Goal: Task Accomplishment & Management: Complete application form

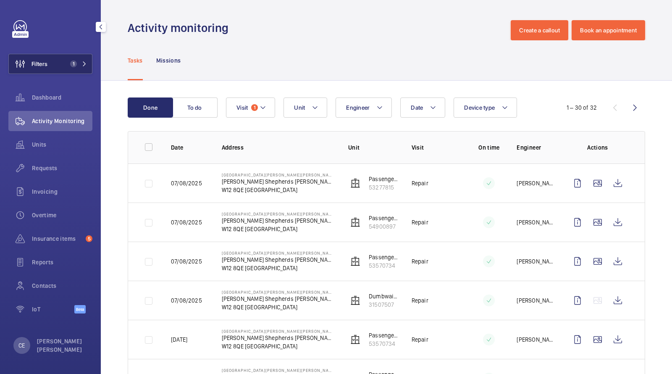
click at [70, 61] on span "1" at bounding box center [72, 63] width 10 height 7
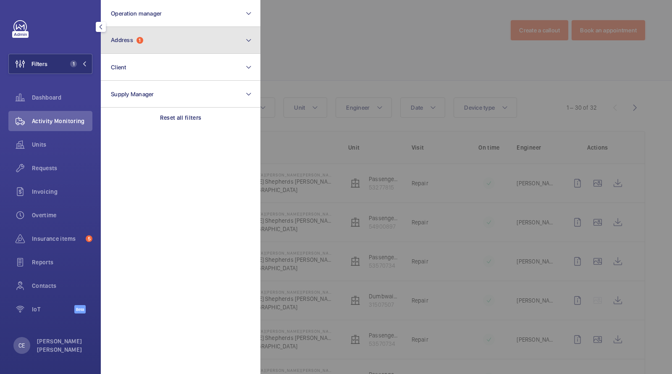
click at [139, 35] on button "Address 1" at bounding box center [181, 40] width 160 height 27
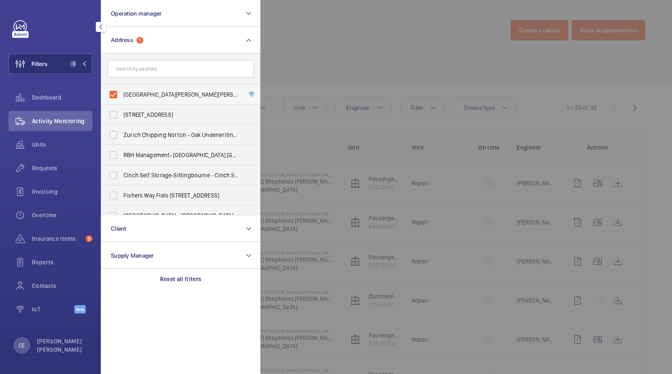
click at [153, 91] on span "Shepherds Bush Dorsett Hotel - Dorsett Shepherds Bush,, LONDON W12 8QE" at bounding box center [180, 94] width 115 height 8
click at [122, 91] on input "Shepherds Bush Dorsett Hotel - Dorsett Shepherds Bush,, LONDON W12 8QE" at bounding box center [113, 94] width 17 height 17
checkbox input "false"
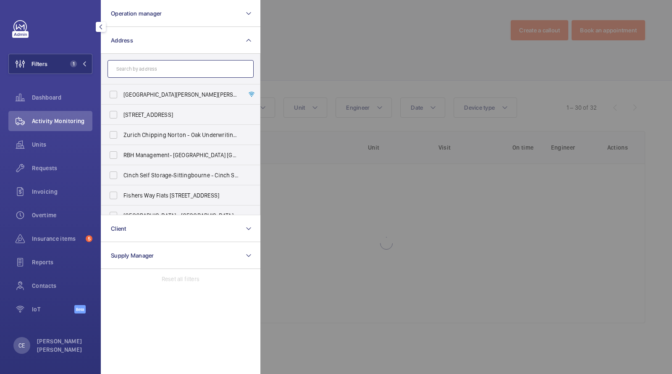
click at [144, 65] on input "text" at bounding box center [180, 69] width 146 height 18
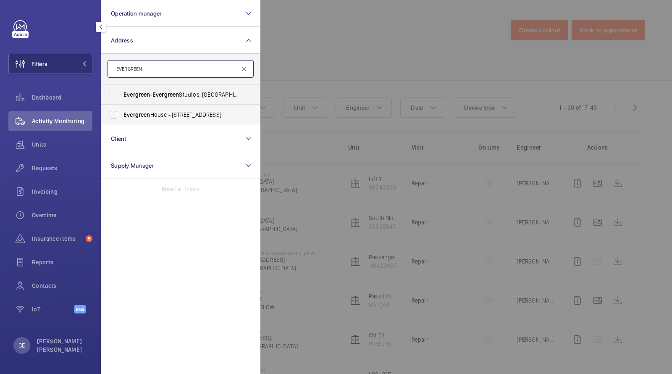
type input "EVERGREEN"
click at [158, 113] on span "Evergreen House - 160 Euston Rd, LONDON NW1 2DX" at bounding box center [180, 114] width 115 height 8
click at [122, 113] on input "Evergreen House - 160 Euston Rd, LONDON NW1 2DX" at bounding box center [113, 114] width 17 height 17
checkbox input "true"
drag, startPoint x: 55, startPoint y: 138, endPoint x: 89, endPoint y: 106, distance: 47.5
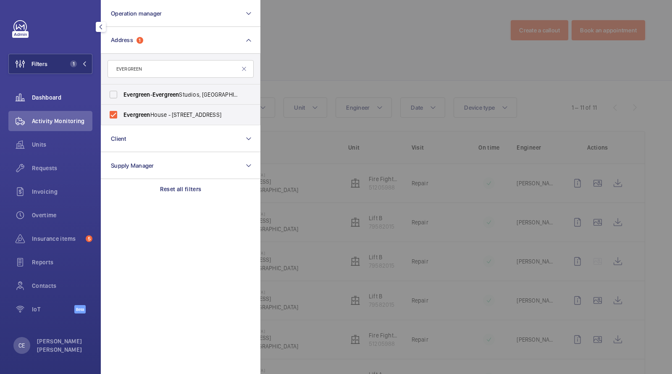
click at [54, 138] on div "Units" at bounding box center [50, 144] width 84 height 20
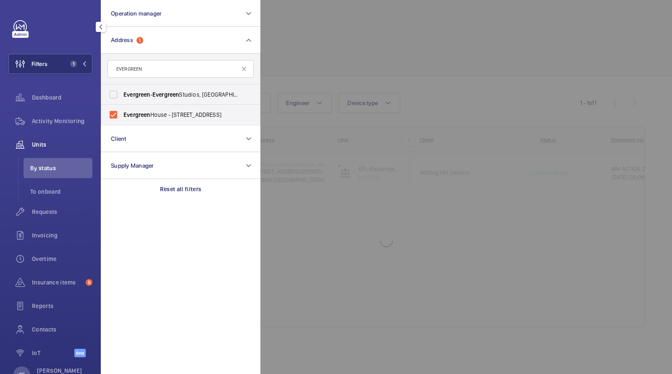
click at [332, 17] on div at bounding box center [596, 187] width 672 height 374
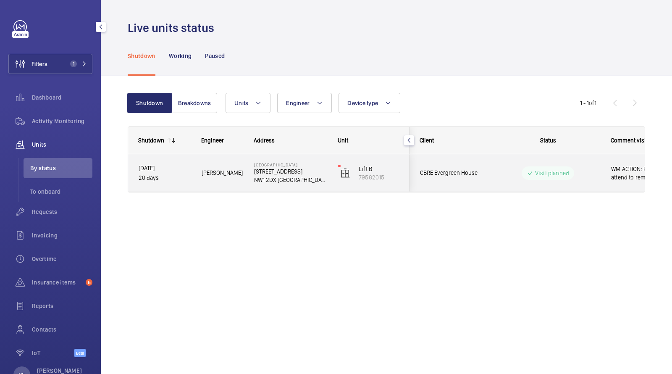
click at [234, 168] on span "Daniel F." at bounding box center [223, 173] width 42 height 10
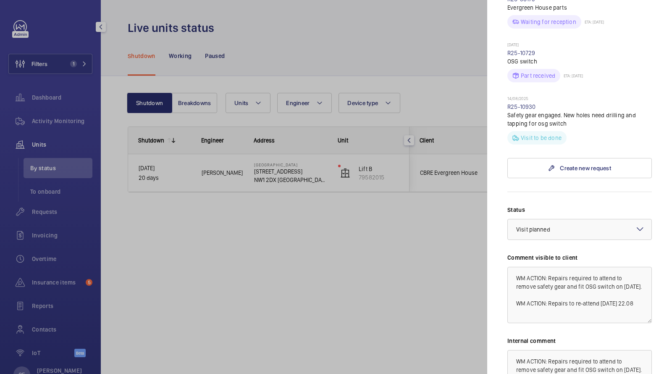
scroll to position [286, 0]
click at [548, 164] on mat-icon at bounding box center [551, 167] width 7 height 7
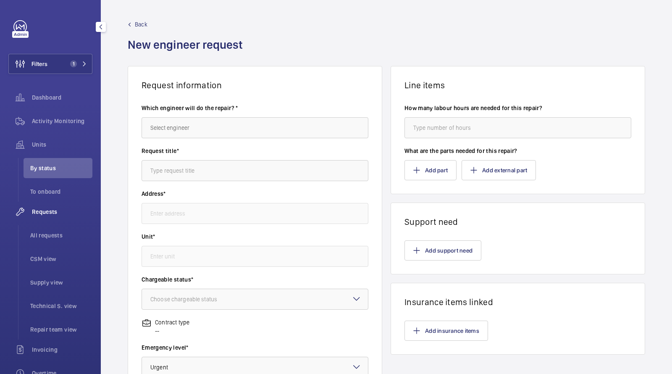
type input "Evergreen House 160 Euston Rd, NW1 2DX LONDON"
type input "79582015 - Lift B"
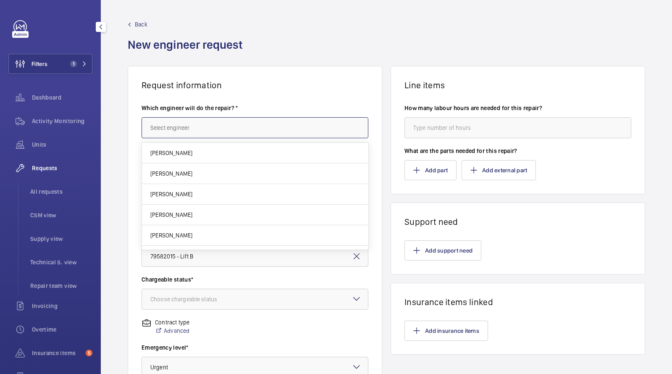
click at [254, 118] on input "text" at bounding box center [254, 127] width 227 height 21
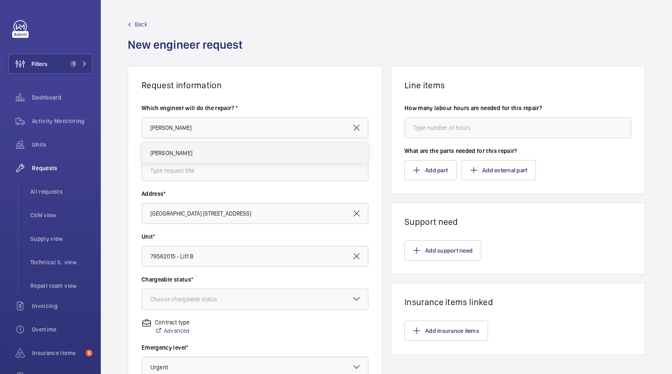
click at [173, 155] on span "[PERSON_NAME]" at bounding box center [171, 153] width 42 height 8
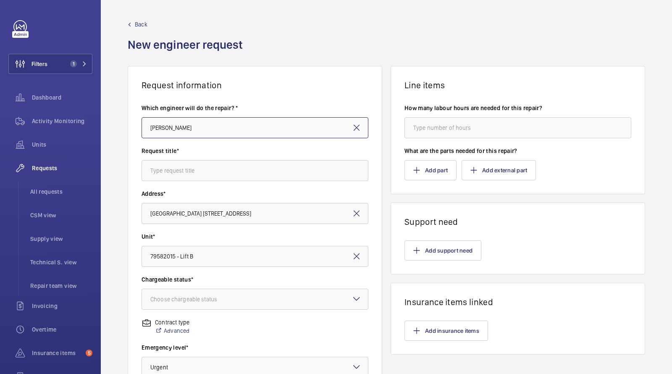
type input "[PERSON_NAME]"
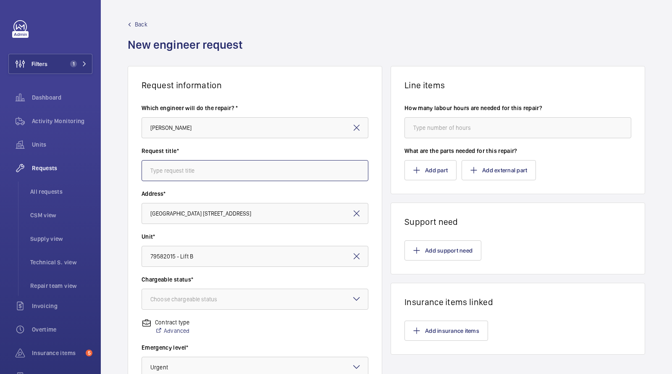
click at [171, 172] on input "text" at bounding box center [254, 170] width 227 height 21
type input "c"
click at [185, 296] on div "Choose chargeable status" at bounding box center [194, 299] width 88 height 8
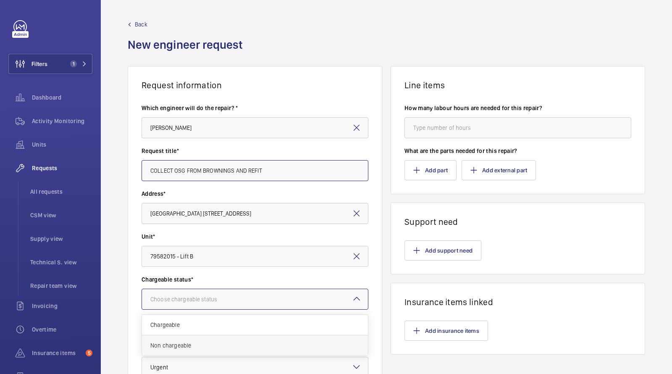
click at [188, 338] on div "Non chargeable" at bounding box center [255, 345] width 226 height 20
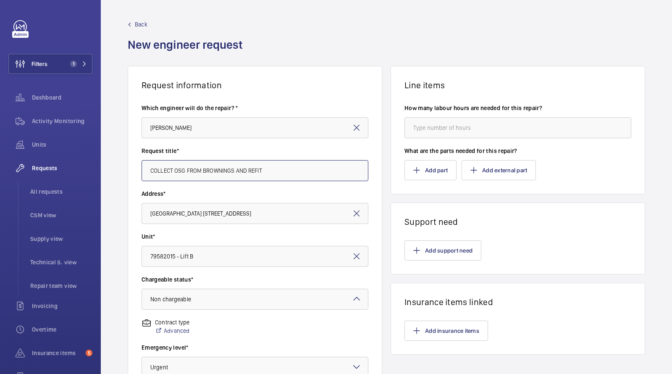
scroll to position [125, 0]
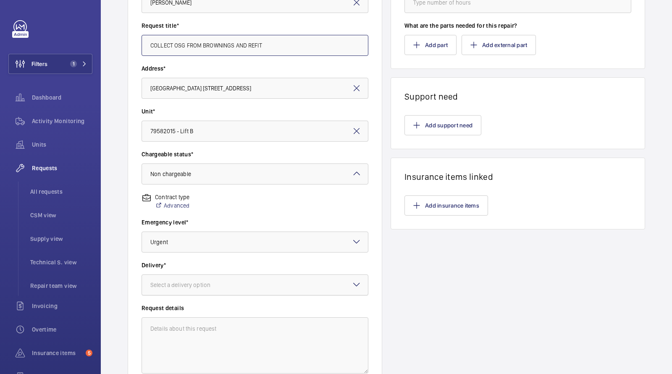
click at [172, 286] on div "Select a delivery option" at bounding box center [190, 284] width 81 height 8
click at [187, 322] on div "On site" at bounding box center [255, 318] width 226 height 21
drag, startPoint x: 274, startPoint y: 50, endPoint x: 83, endPoint y: 12, distance: 194.9
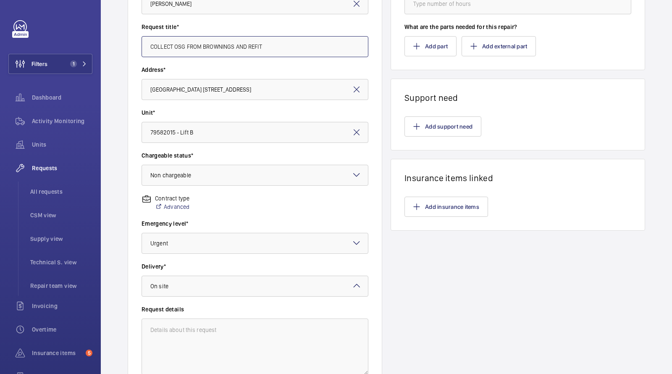
click at [89, 12] on mat-sidenav-content "Filters 1 Dashboard Activity Monitoring Units Requests All requests CSM view Su…" at bounding box center [336, 187] width 672 height 374
type input "COLLECT OSG FROM BROWNINGS AND REFIT"
click at [461, 127] on button "Add support need" at bounding box center [442, 126] width 77 height 20
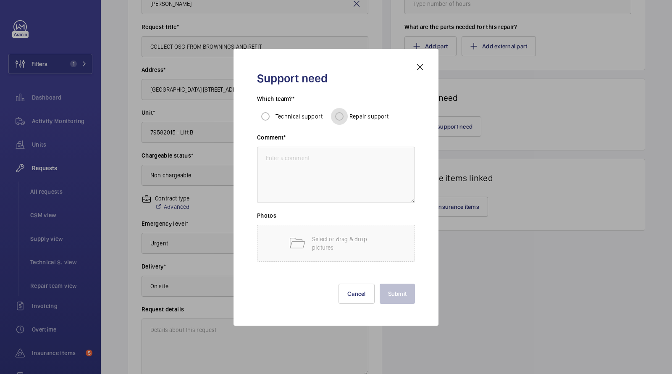
click at [346, 119] on input "Repair support" at bounding box center [339, 116] width 17 height 17
radio input "true"
click at [330, 178] on textarea at bounding box center [336, 175] width 158 height 56
paste textarea "COLLECT OSG FROM BROWNINGS AND REFIT"
type textarea "COLLECT OSG FROM BROWNINGS AND REFIT"
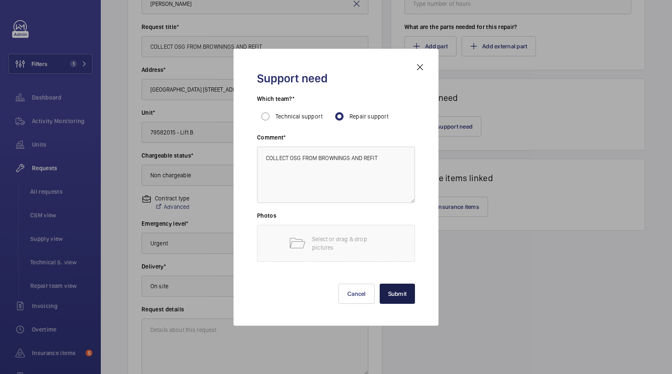
click at [398, 292] on button "Submit" at bounding box center [398, 293] width 36 height 20
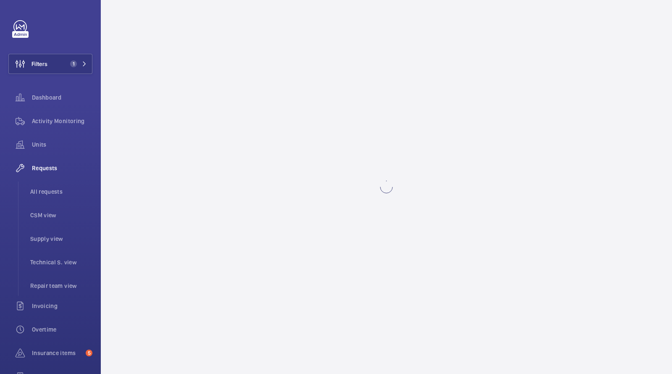
scroll to position [0, 0]
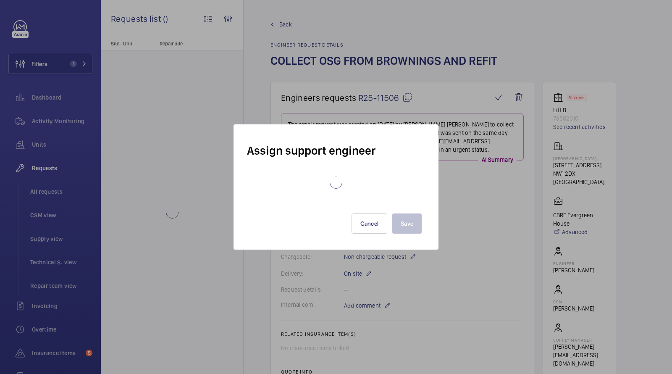
scroll to position [467, 0]
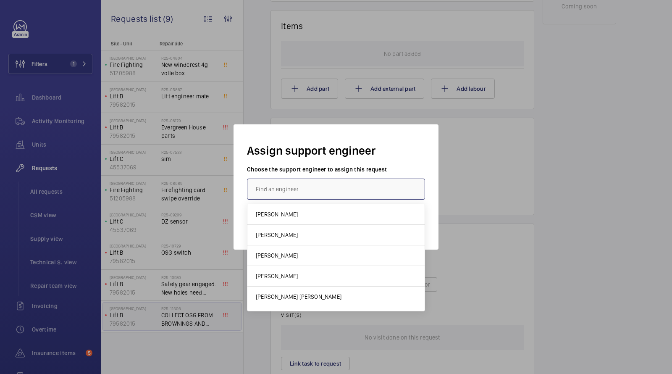
click at [316, 188] on input "text" at bounding box center [336, 188] width 178 height 21
click at [286, 236] on mat-option "[PERSON_NAME]" at bounding box center [335, 235] width 177 height 21
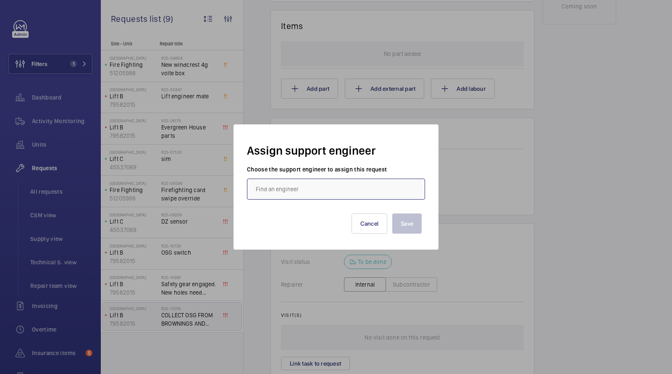
type input "[PERSON_NAME]"
click at [414, 217] on button "Save" at bounding box center [406, 223] width 29 height 20
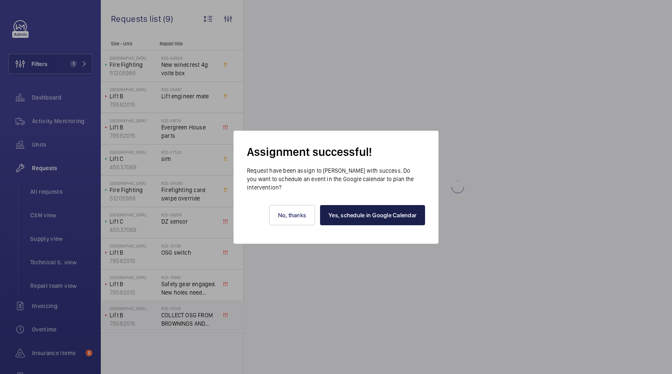
click at [387, 215] on link "Yes, schedule in Google Calendar" at bounding box center [372, 215] width 105 height 20
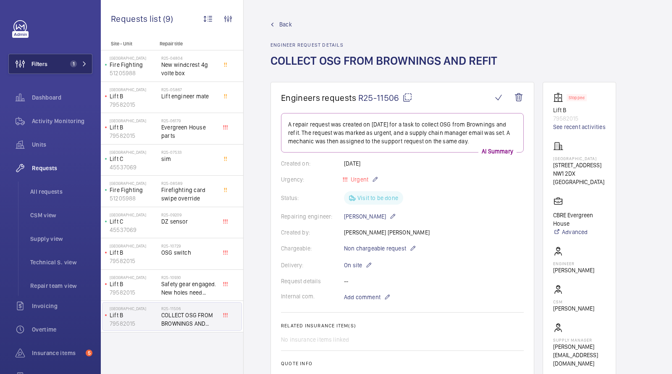
click at [67, 66] on span "1" at bounding box center [72, 63] width 10 height 7
click at [76, 65] on span "1" at bounding box center [72, 63] width 10 height 7
click at [74, 69] on button "Filters 1" at bounding box center [50, 64] width 84 height 20
click at [78, 68] on button "Filters 1" at bounding box center [50, 64] width 84 height 20
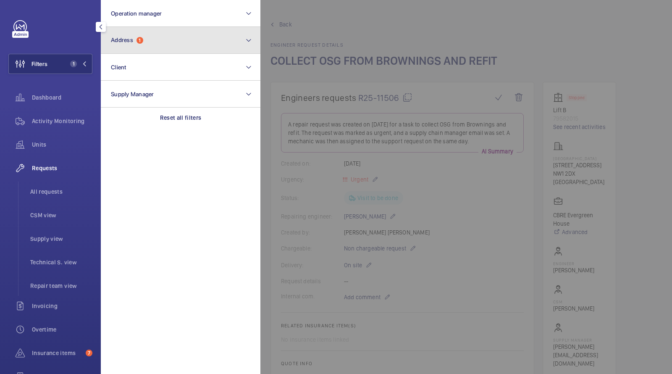
click at [136, 35] on button "Address 1" at bounding box center [181, 40] width 160 height 27
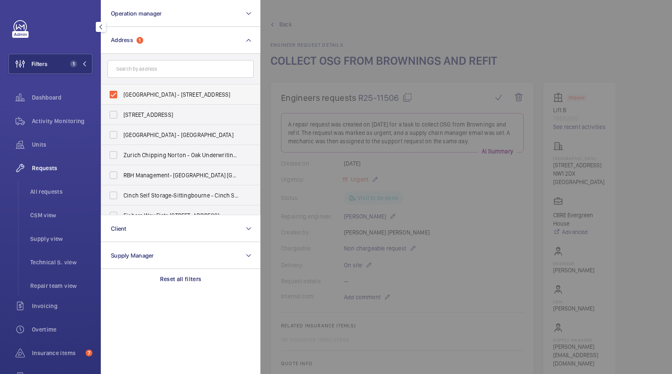
click at [131, 93] on span "[GEOGRAPHIC_DATA] - [STREET_ADDRESS]" at bounding box center [180, 94] width 115 height 8
click at [122, 93] on input "[GEOGRAPHIC_DATA] - [STREET_ADDRESS]" at bounding box center [113, 94] width 17 height 17
checkbox input "false"
click at [132, 63] on input "text" at bounding box center [180, 69] width 146 height 18
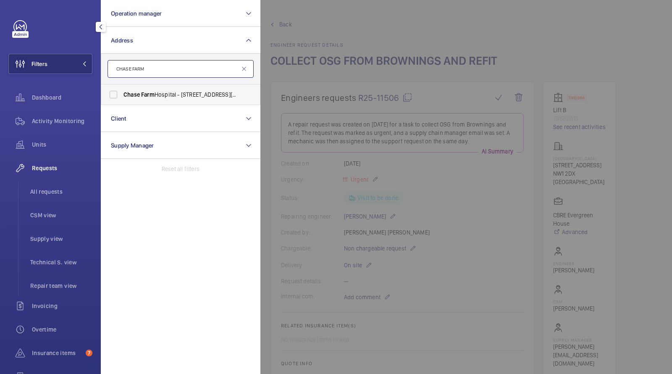
type input "CHASE FARM"
click at [139, 94] on span "Chase" at bounding box center [131, 94] width 16 height 7
click at [122, 94] on input "[GEOGRAPHIC_DATA] - [STREET_ADDRESS][PERSON_NAME]" at bounding box center [113, 94] width 17 height 17
checkbox input "true"
click at [51, 186] on li "All requests" at bounding box center [58, 191] width 69 height 20
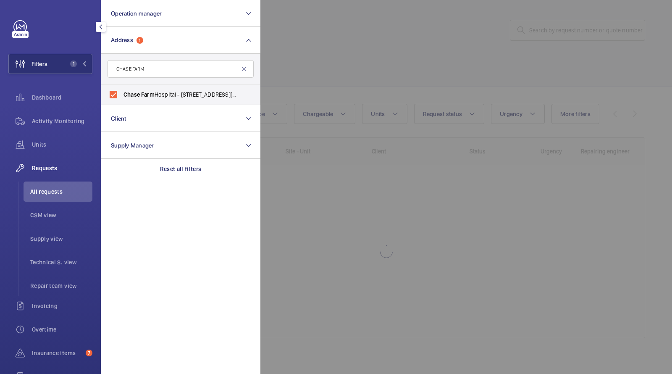
click at [317, 26] on div at bounding box center [596, 187] width 672 height 374
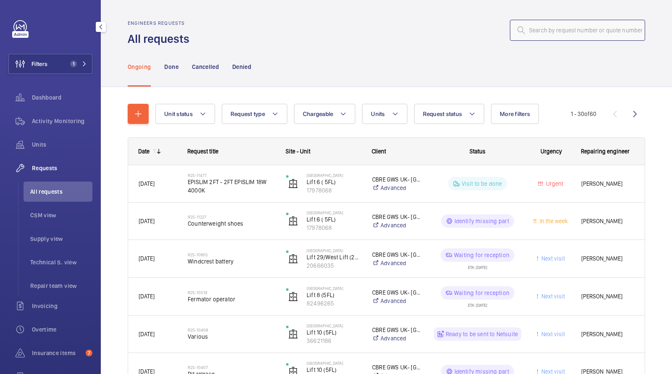
click at [592, 30] on input "text" at bounding box center [577, 30] width 135 height 21
type input "LIGHT"
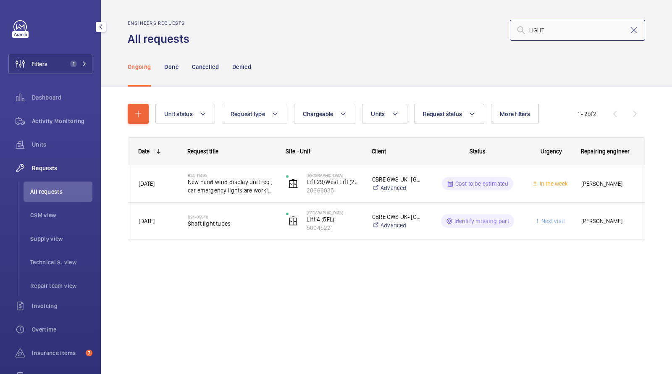
drag, startPoint x: 596, startPoint y: 28, endPoint x: 484, endPoint y: 26, distance: 111.3
click at [486, 26] on div "LIGHT" at bounding box center [419, 30] width 450 height 20
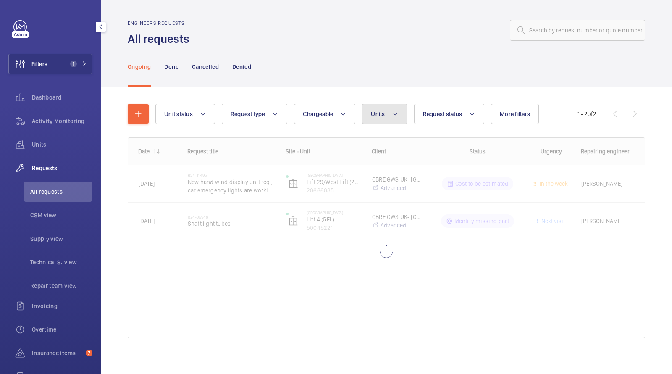
click at [369, 118] on button "Units" at bounding box center [384, 114] width 45 height 20
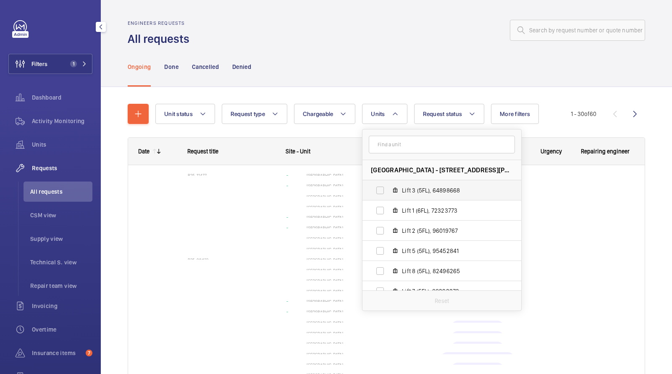
click at [399, 186] on label "Lift 3 (5FL), 64898668" at bounding box center [434, 190] width 145 height 20
click at [388, 186] on input "Lift 3 (5FL), 64898668" at bounding box center [380, 190] width 17 height 17
checkbox input "true"
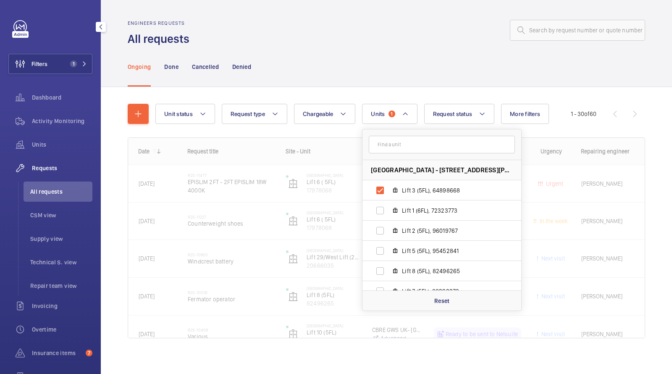
click at [367, 51] on div "Ongoing Done Cancelled Denied" at bounding box center [386, 67] width 517 height 40
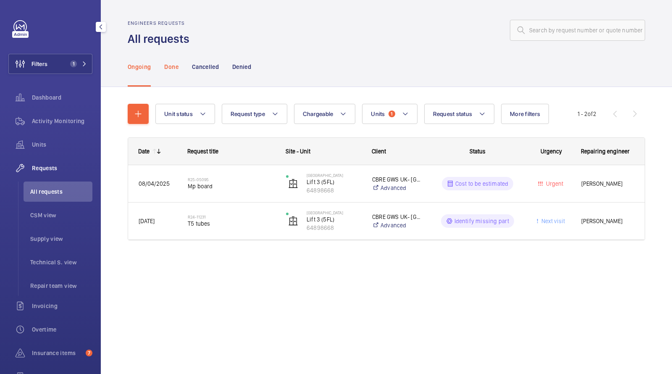
click at [175, 63] on p "Done" at bounding box center [171, 67] width 14 height 8
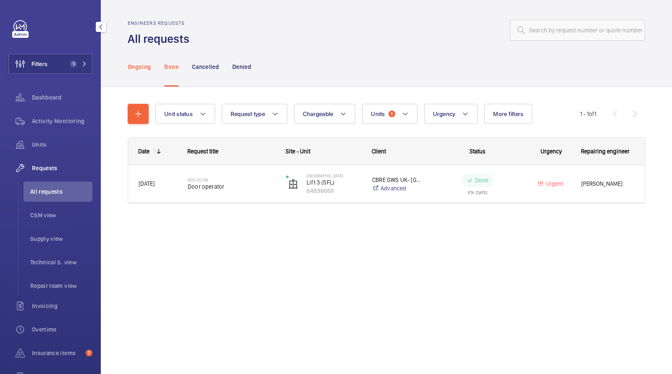
click at [144, 64] on p "Ongoing" at bounding box center [139, 67] width 23 height 8
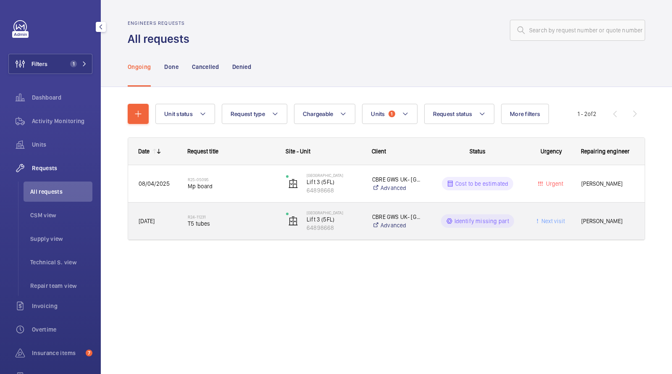
click at [217, 219] on span "T5 tubes" at bounding box center [231, 223] width 87 height 8
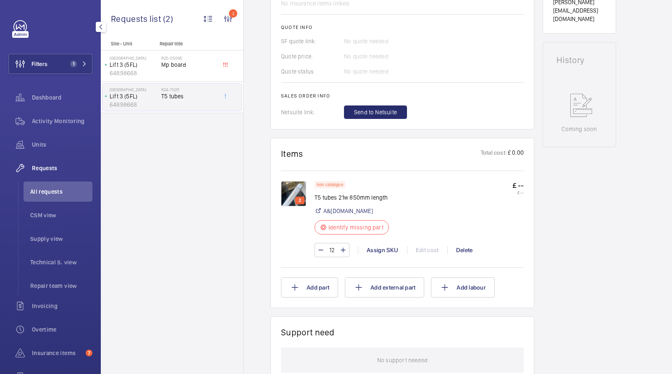
scroll to position [429, 0]
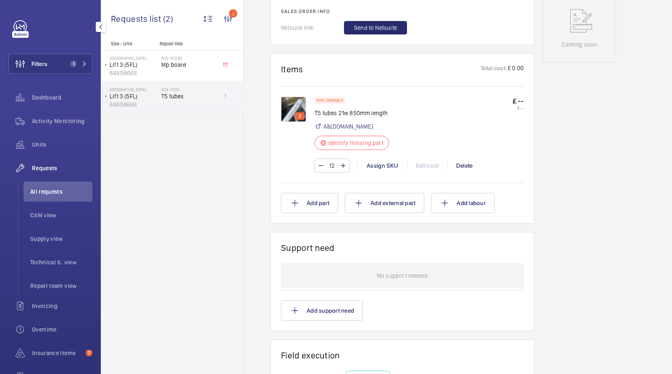
click at [296, 106] on img at bounding box center [293, 109] width 25 height 25
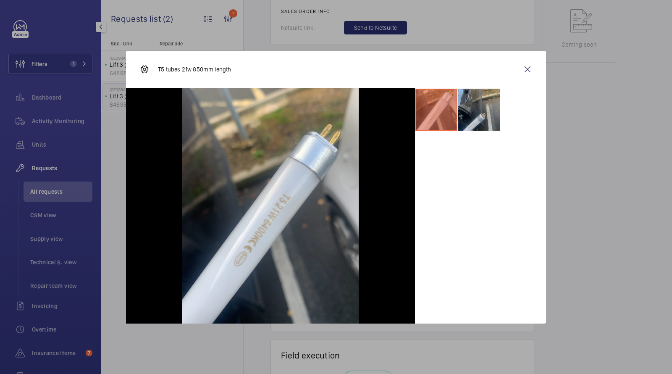
click at [465, 107] on li at bounding box center [479, 110] width 42 height 42
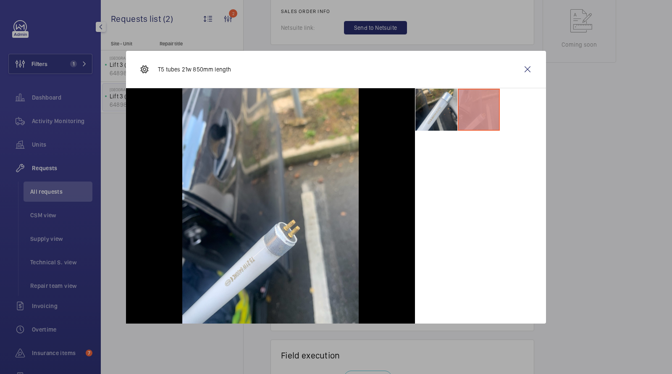
click at [464, 107] on li at bounding box center [479, 110] width 42 height 42
click at [449, 110] on li at bounding box center [436, 110] width 42 height 42
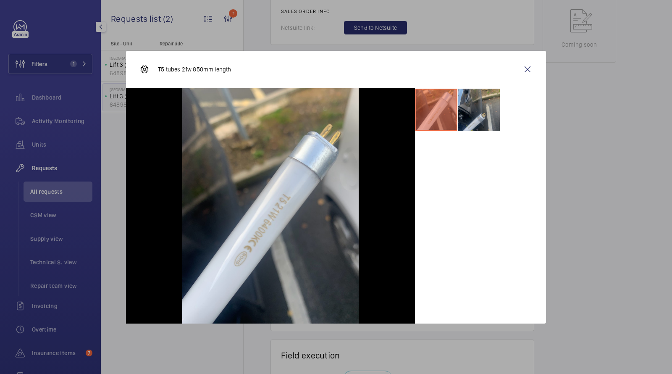
click at [492, 109] on li at bounding box center [479, 110] width 42 height 42
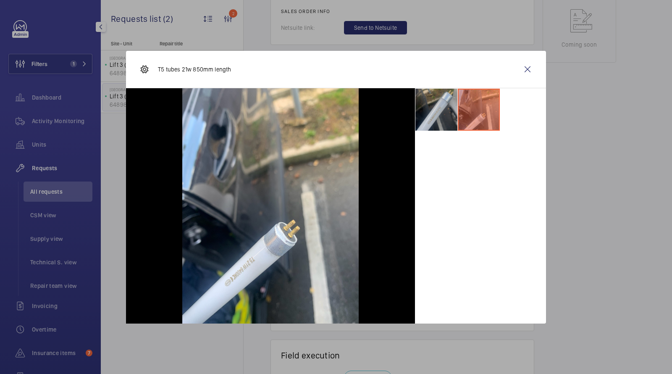
click at [442, 110] on li at bounding box center [436, 110] width 42 height 42
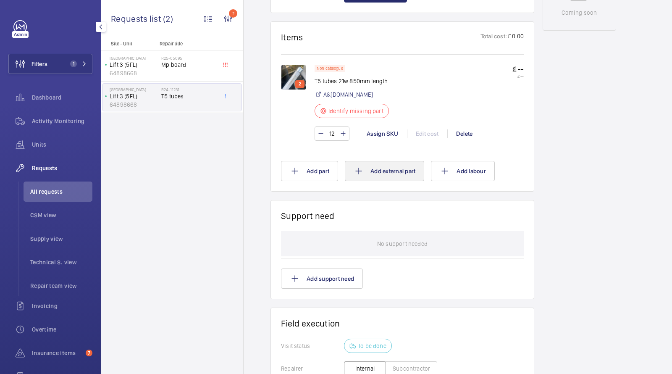
scroll to position [418, 0]
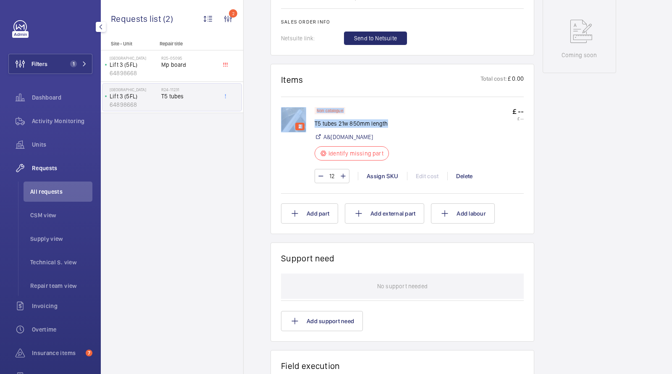
drag, startPoint x: 390, startPoint y: 123, endPoint x: 313, endPoint y: 126, distance: 76.9
click at [313, 126] on div "2 Non catalogue T5 tubes 21w 850mm length A&[DOMAIN_NAME] Identify missing part…" at bounding box center [402, 149] width 243 height 84
click at [319, 125] on p "T5 tubes 21w 850mm length" at bounding box center [353, 123] width 79 height 8
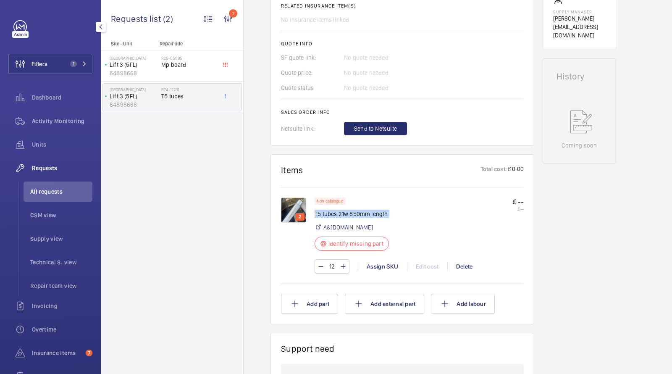
scroll to position [321, 0]
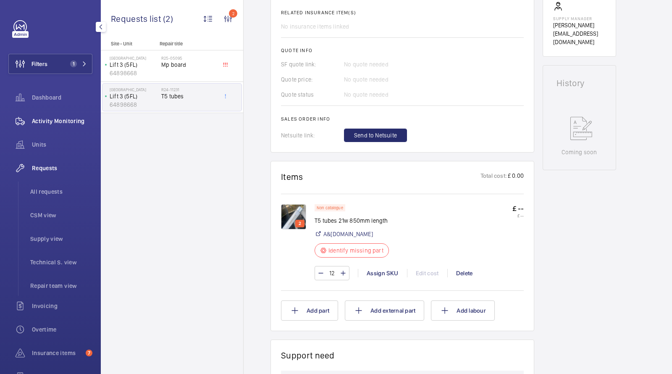
click at [40, 123] on span "Activity Monitoring" at bounding box center [62, 121] width 60 height 8
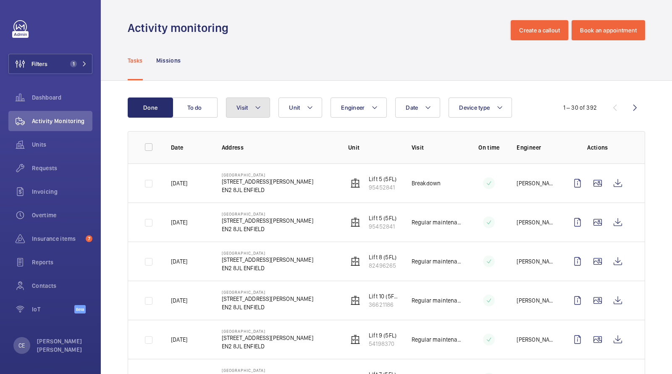
click at [248, 106] on button "Visit" at bounding box center [248, 107] width 44 height 20
type input "REPAI"
click at [267, 160] on span "Repair" at bounding box center [306, 164] width 115 height 8
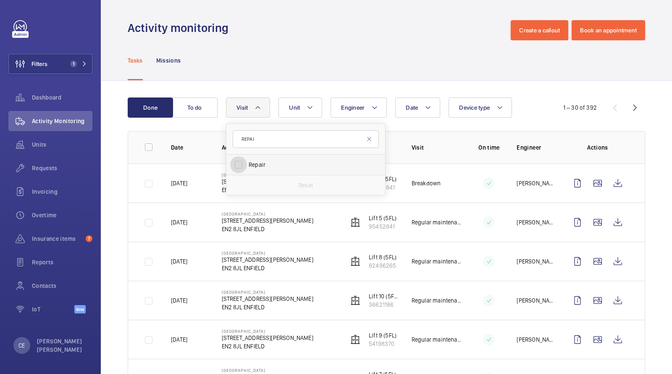
click at [247, 160] on input "Repair" at bounding box center [238, 164] width 17 height 17
checkbox input "true"
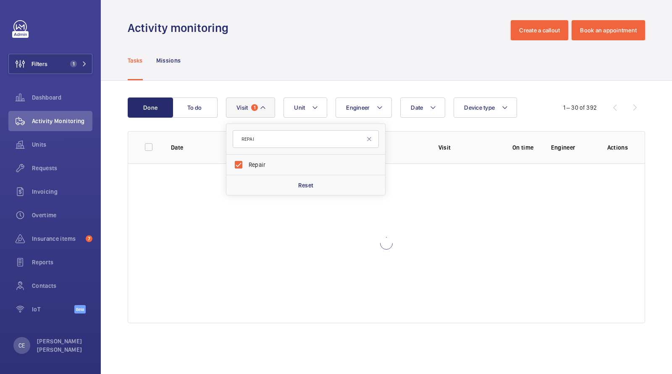
click at [327, 62] on div "Tasks Missions" at bounding box center [386, 60] width 517 height 40
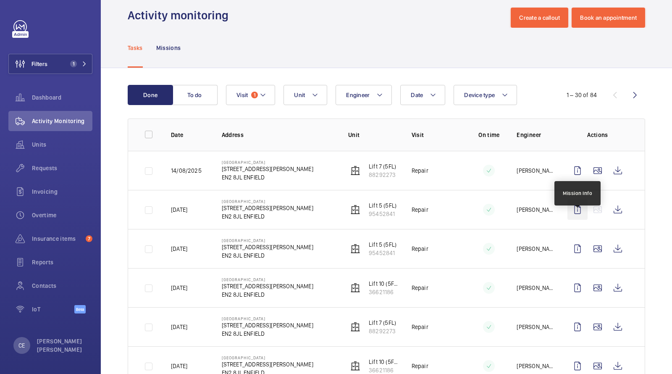
scroll to position [14, 0]
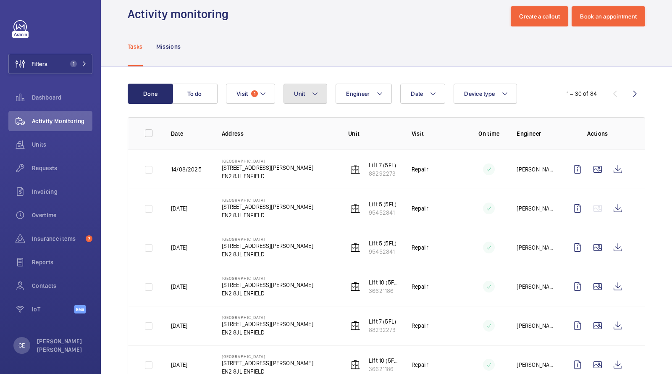
click at [307, 98] on button "Unit" at bounding box center [305, 94] width 44 height 20
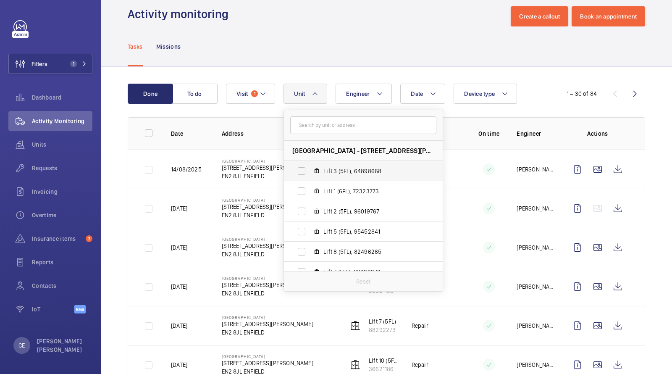
click at [335, 172] on span "Lift 3 (5FL), 64898668" at bounding box center [371, 171] width 97 height 8
click at [310, 172] on input "Lift 3 (5FL), 64898668" at bounding box center [301, 170] width 17 height 17
checkbox input "true"
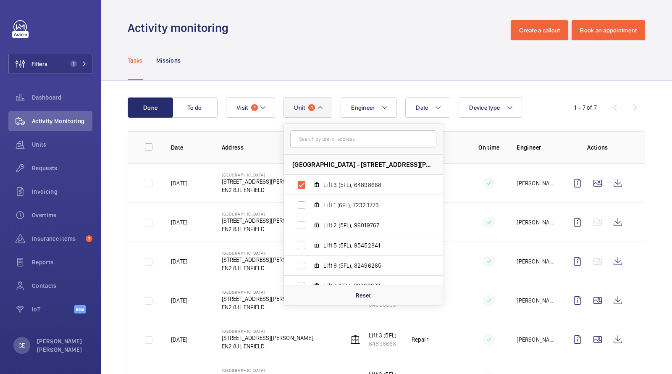
click at [348, 35] on div "Activity monitoring Create a callout Book an appointment" at bounding box center [386, 30] width 517 height 20
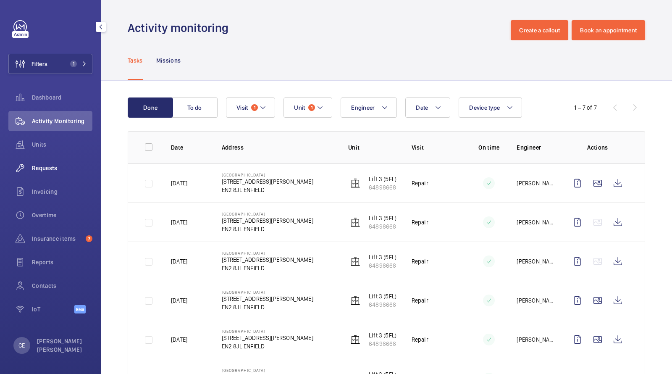
click at [37, 164] on span "Requests" at bounding box center [62, 168] width 60 height 8
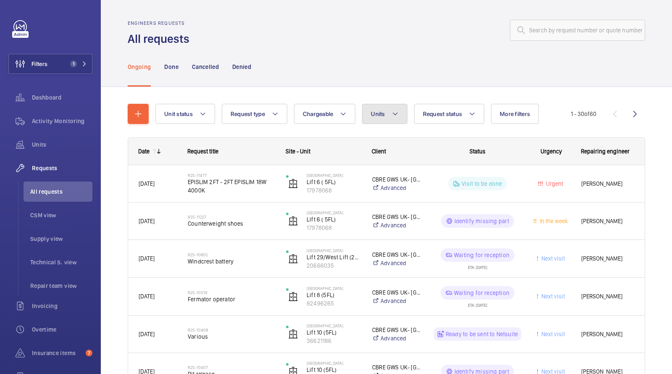
click at [386, 115] on button "Units" at bounding box center [384, 114] width 45 height 20
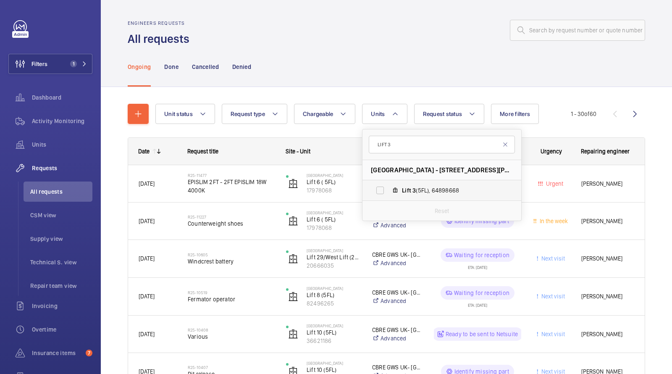
type input "LIFT 3"
click at [398, 187] on label "Lift 3 (5FL), 64898668" at bounding box center [434, 190] width 145 height 20
click at [388, 187] on input "Lift 3 (5FL), 64898668" at bounding box center [380, 190] width 17 height 17
checkbox input "true"
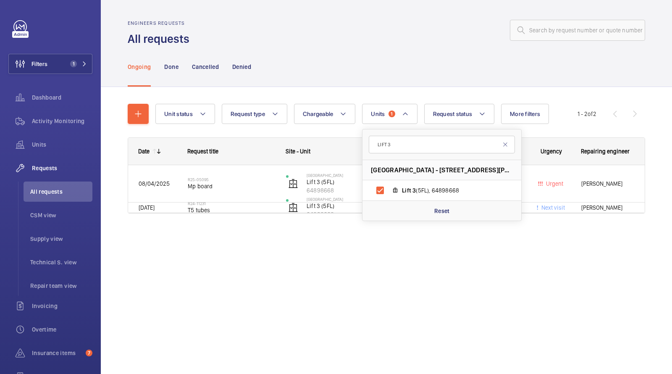
click at [380, 80] on div "Ongoing Done Cancelled Denied" at bounding box center [386, 67] width 517 height 40
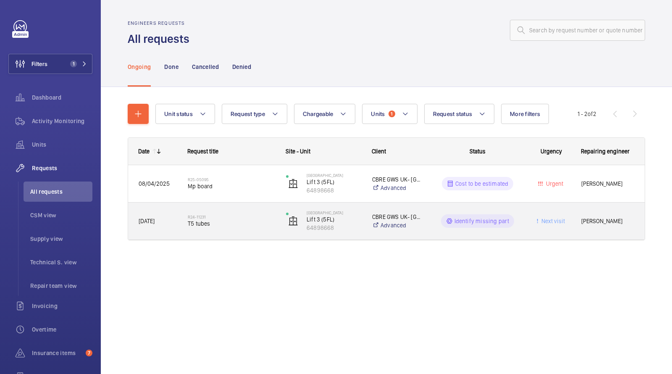
click at [203, 225] on span "T5 tubes" at bounding box center [231, 223] width 87 height 8
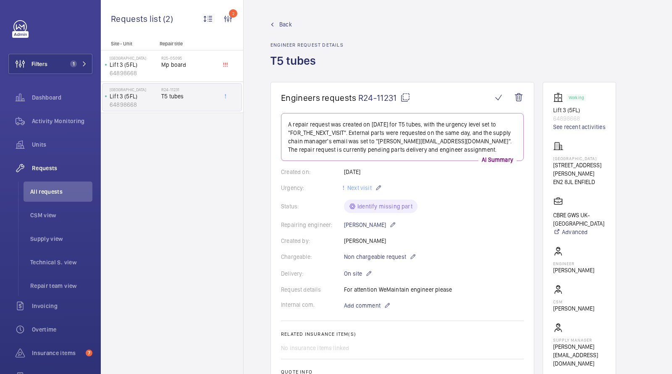
click at [381, 97] on span "R24-11231" at bounding box center [384, 97] width 52 height 10
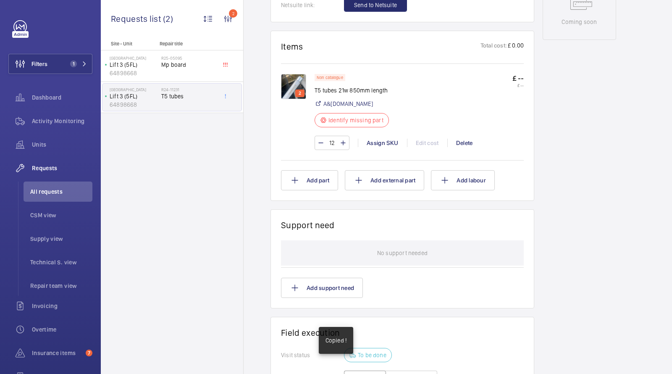
scroll to position [453, 0]
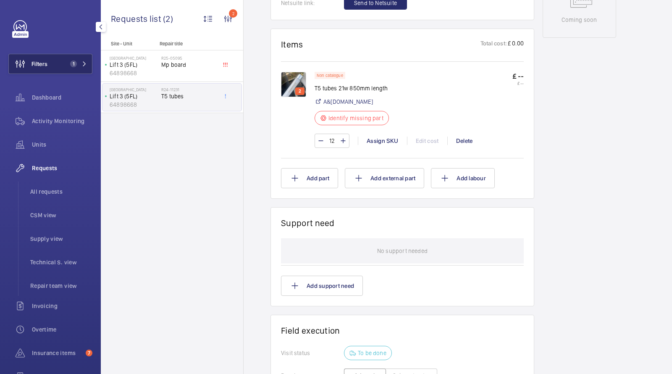
click at [53, 68] on button "Filters 1" at bounding box center [50, 64] width 84 height 20
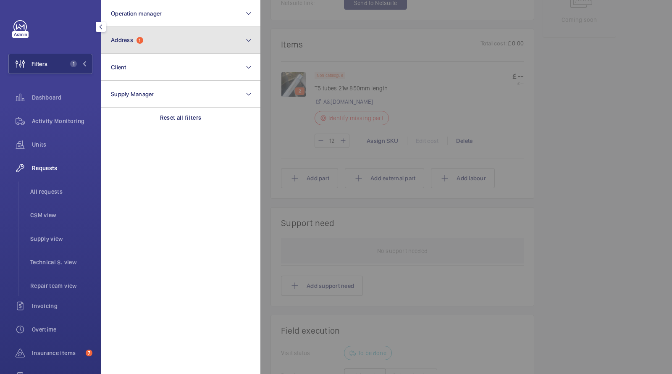
click at [154, 36] on button "Address 1" at bounding box center [181, 40] width 160 height 27
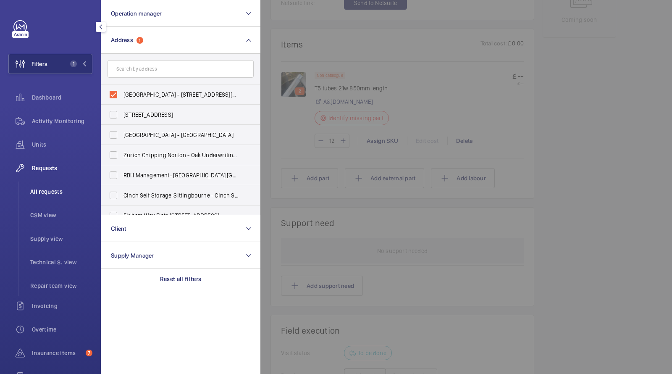
click at [55, 191] on span "All requests" at bounding box center [61, 191] width 62 height 8
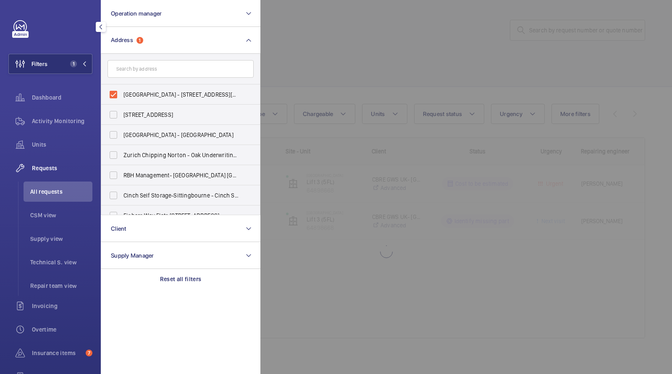
click at [51, 168] on span "Requests" at bounding box center [62, 168] width 60 height 8
click at [50, 143] on span "Units" at bounding box center [62, 144] width 60 height 8
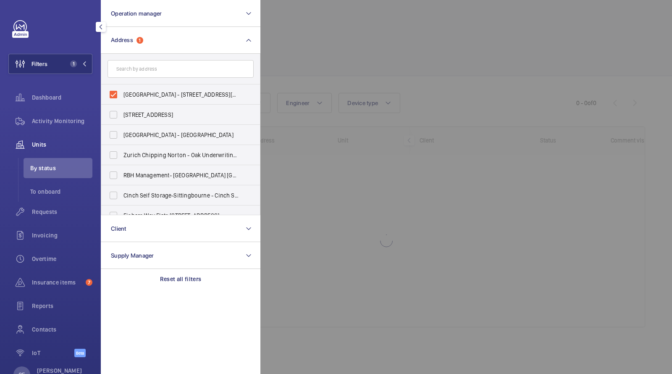
click at [364, 43] on div at bounding box center [596, 187] width 672 height 374
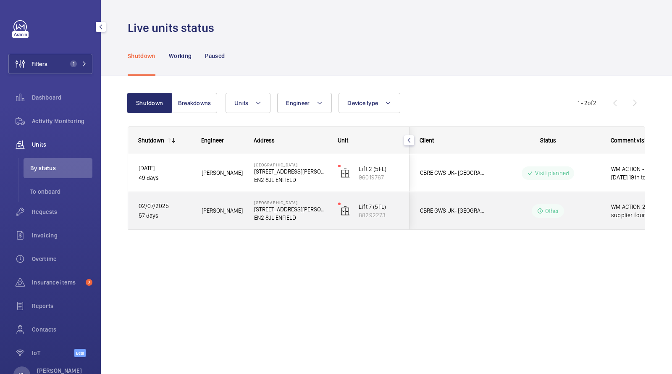
scroll to position [0, 151]
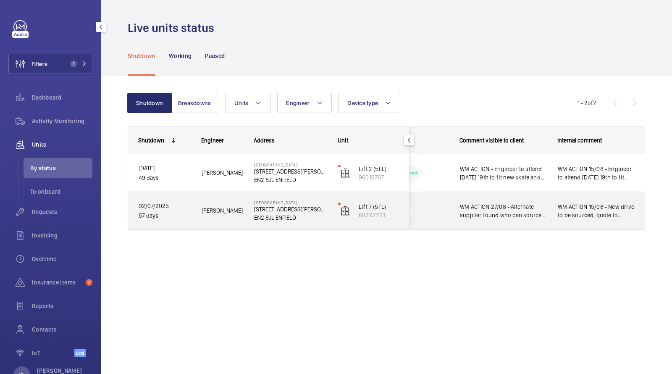
click at [499, 209] on span "WM ACTION 27/08 - Alternate supplier found who can source drive, quote to follo…" at bounding box center [503, 210] width 87 height 17
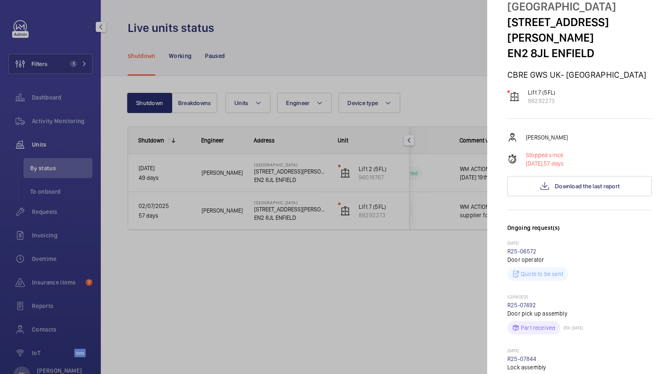
scroll to position [0, 0]
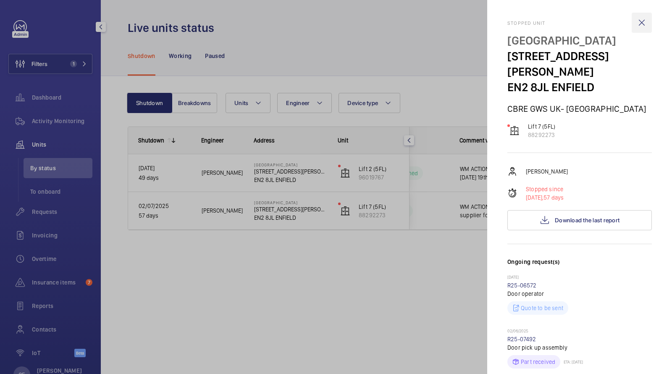
click at [644, 22] on wm-front-icon-button at bounding box center [641, 23] width 20 height 20
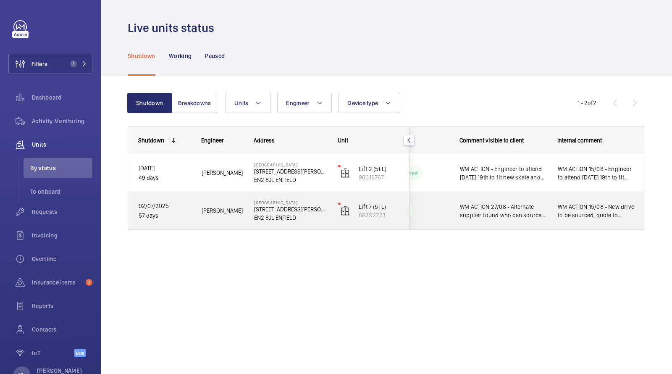
click at [450, 215] on div "WM ACTION 27/08 - Alternate supplier found who can source drive, quote to follo…" at bounding box center [498, 211] width 97 height 36
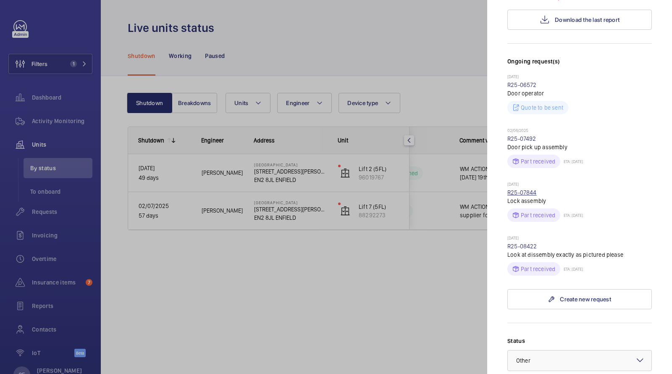
scroll to position [201, 0]
click at [561, 288] on link "Create new request" at bounding box center [579, 298] width 144 height 20
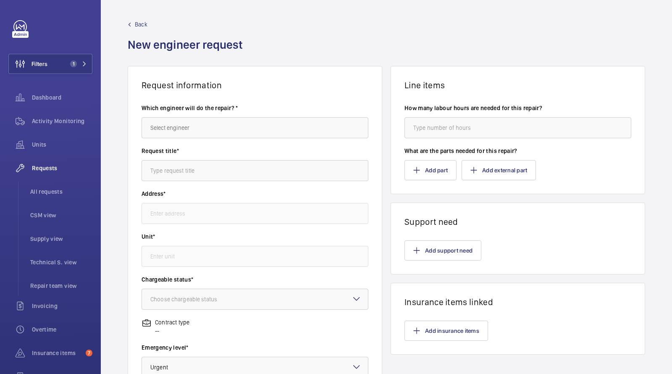
type input "[GEOGRAPHIC_DATA] [STREET_ADDRESS][PERSON_NAME]"
type input "88292273 - Lift 7 (5FL)"
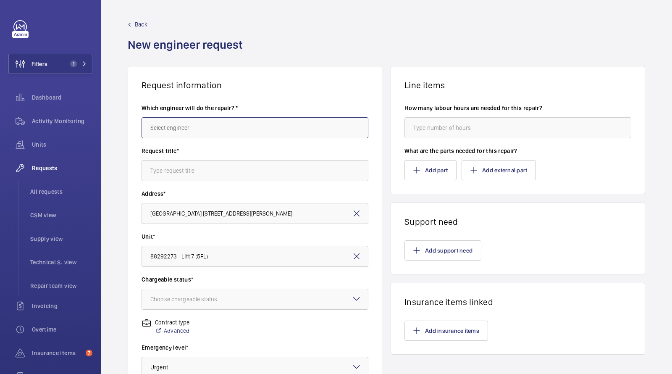
click at [168, 123] on input "text" at bounding box center [254, 127] width 227 height 21
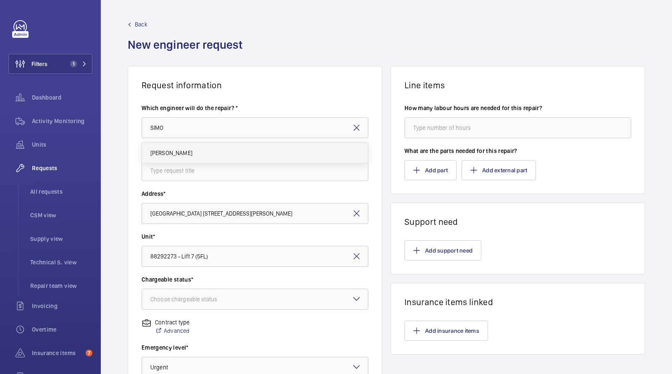
click at [167, 157] on mat-option "[PERSON_NAME]" at bounding box center [255, 153] width 226 height 20
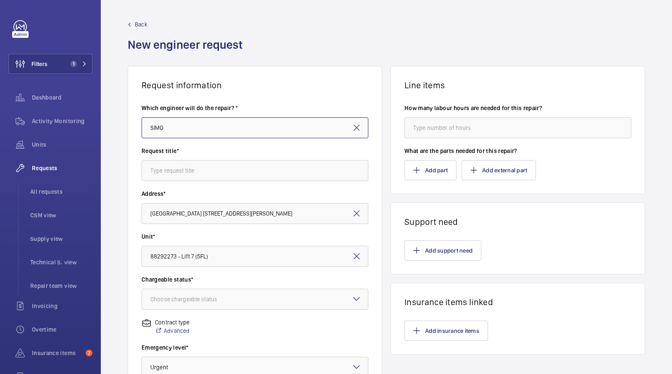
type input "[PERSON_NAME]"
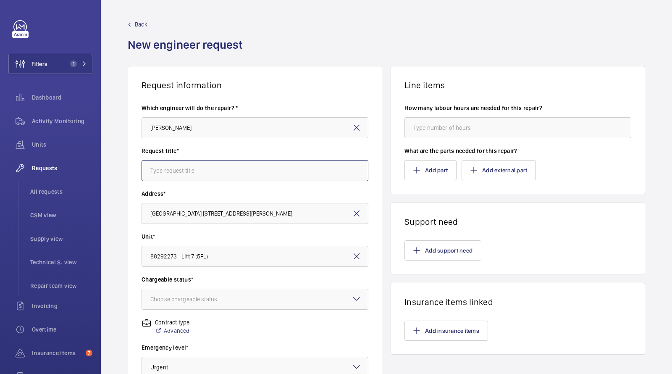
click at [188, 174] on input "text" at bounding box center [254, 170] width 227 height 21
type input "n"
type input "F"
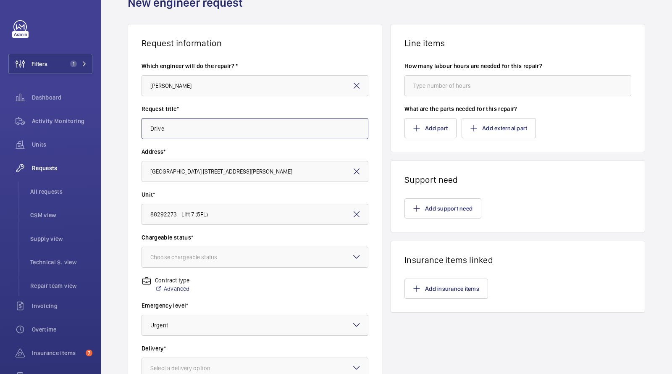
scroll to position [79, 0]
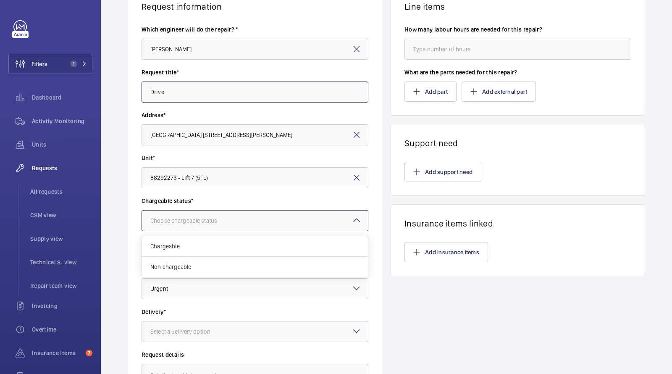
click at [196, 224] on div "Choose chargeable status" at bounding box center [194, 220] width 88 height 8
click at [187, 246] on span "Chargeable" at bounding box center [254, 246] width 209 height 8
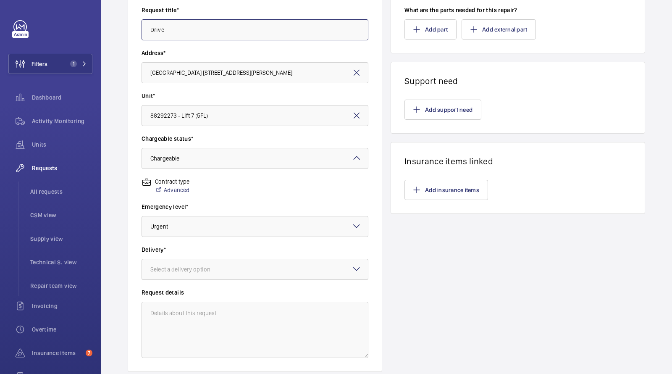
scroll to position [150, 0]
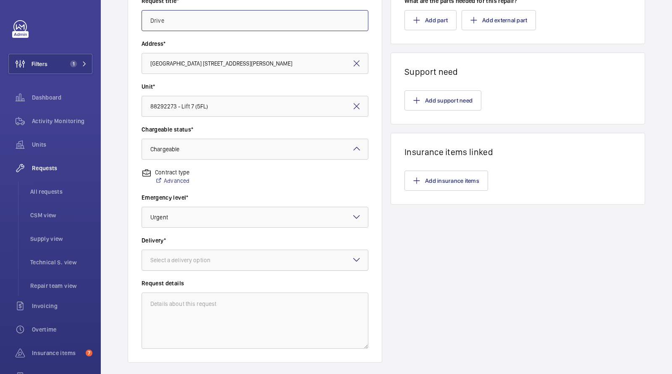
click at [178, 264] on div at bounding box center [255, 260] width 226 height 20
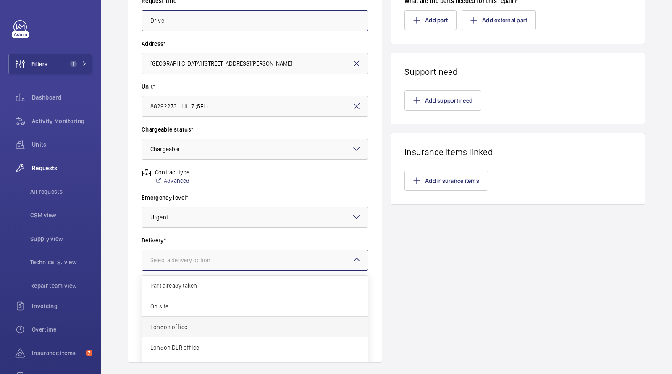
click at [181, 332] on div "London office" at bounding box center [255, 327] width 226 height 21
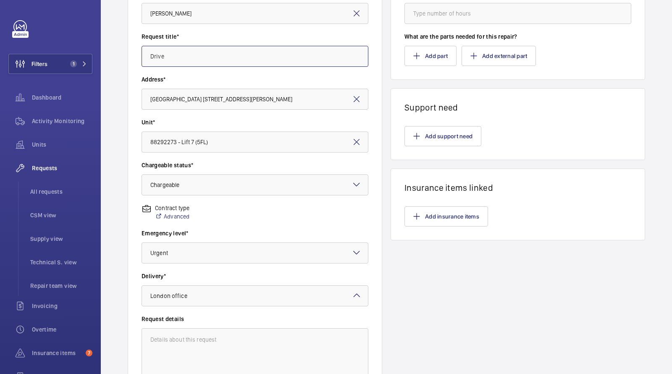
scroll to position [112, 0]
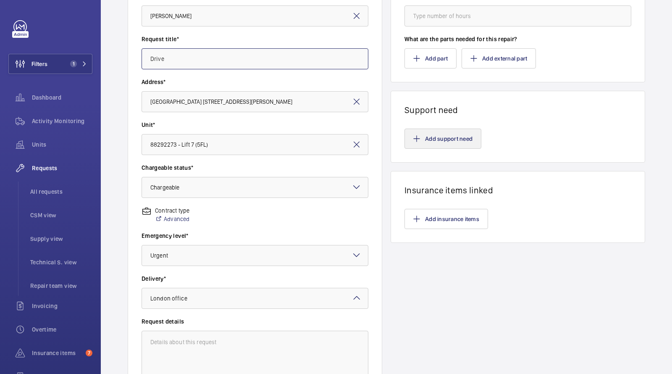
type input "Drive"
click at [440, 141] on button "Add support need" at bounding box center [442, 138] width 77 height 20
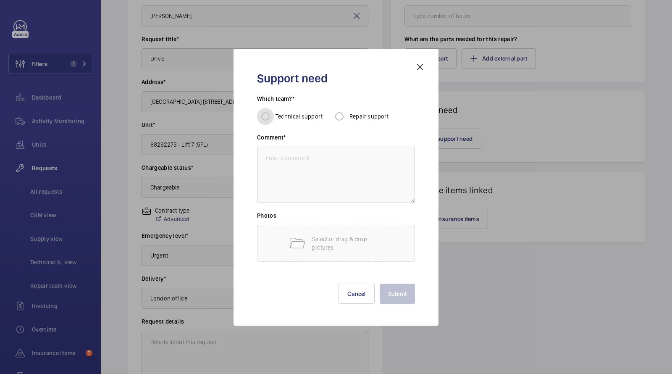
click at [268, 115] on input "Technical support" at bounding box center [265, 116] width 17 height 17
radio input "true"
click at [295, 176] on textarea at bounding box center [336, 175] width 158 height 56
type textarea "Fit new Keb drive"
click at [404, 295] on button "Submit" at bounding box center [398, 293] width 36 height 20
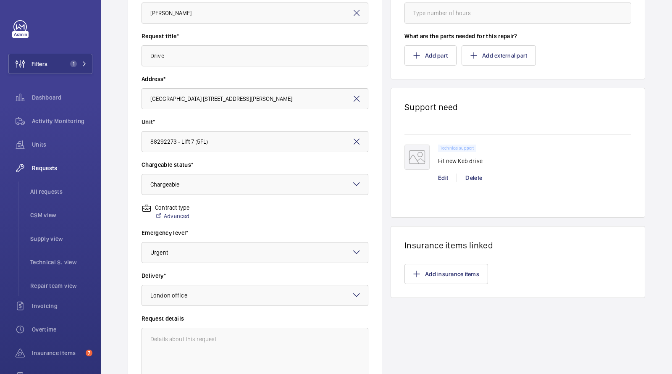
scroll to position [0, 0]
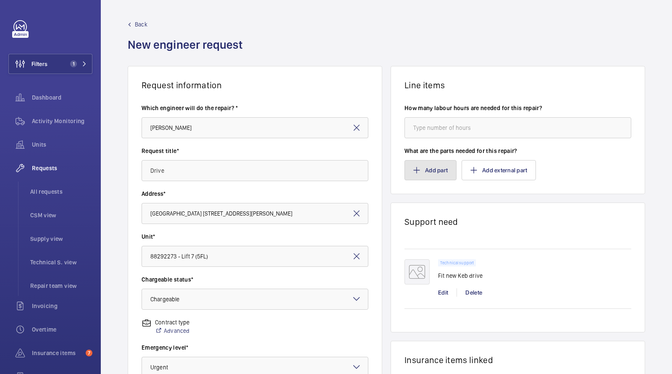
click at [419, 170] on mat-icon "button" at bounding box center [416, 170] width 7 height 7
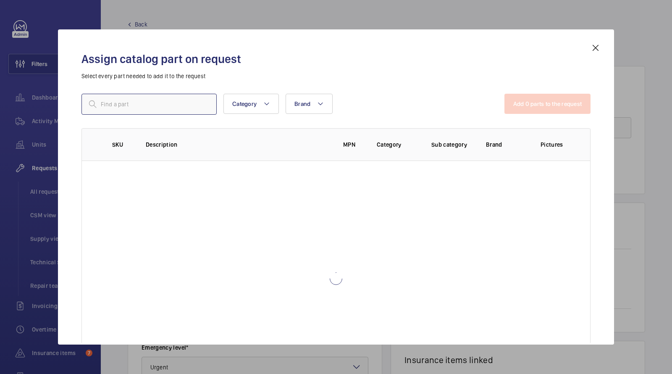
click at [154, 109] on input "text" at bounding box center [148, 104] width 135 height 21
type input "KEB"
click at [145, 103] on input "KEB" at bounding box center [148, 104] width 135 height 21
drag, startPoint x: 145, startPoint y: 104, endPoint x: 59, endPoint y: 103, distance: 86.1
click at [72, 103] on div "Assign catalog part on request Select every part needed to add it to the reques…" at bounding box center [335, 193] width 529 height 301
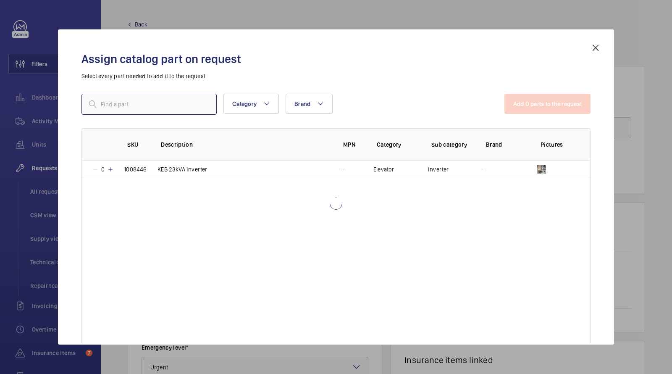
paste input "KEB Drive 17kW 15.R6.N3E-900A"
type input "KEB Drive 17kW 15.R6.N3E-900A"
click at [219, 170] on p "KEB Drive 17kW 15.R6.N3E-900A" at bounding box center [198, 169] width 82 height 8
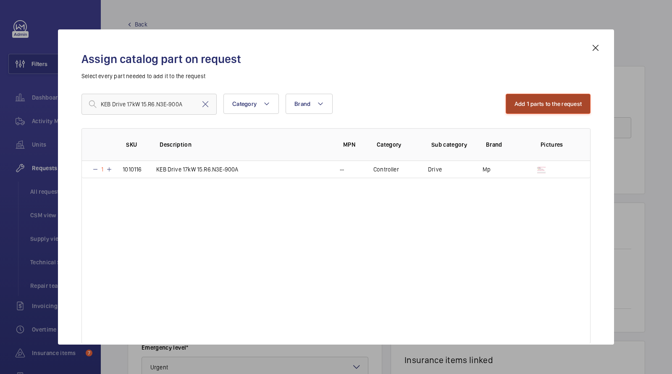
click at [516, 105] on button "Add 1 parts to the request" at bounding box center [547, 104] width 85 height 20
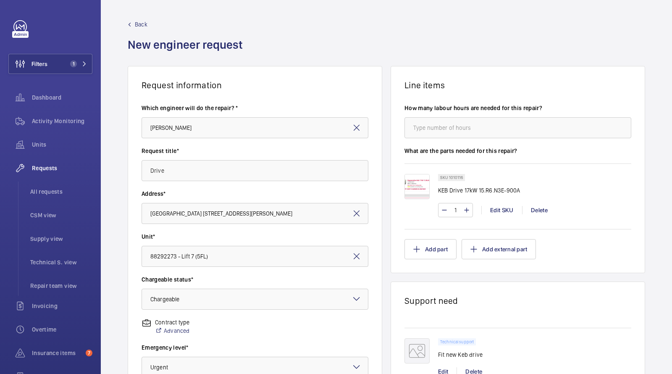
scroll to position [198, 0]
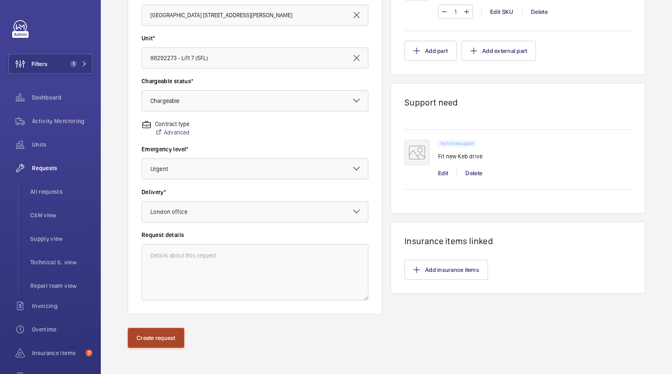
click at [160, 334] on button "Create request" at bounding box center [156, 337] width 57 height 20
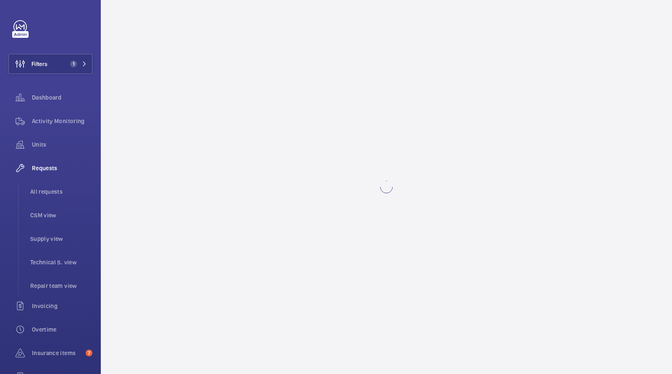
scroll to position [0, 0]
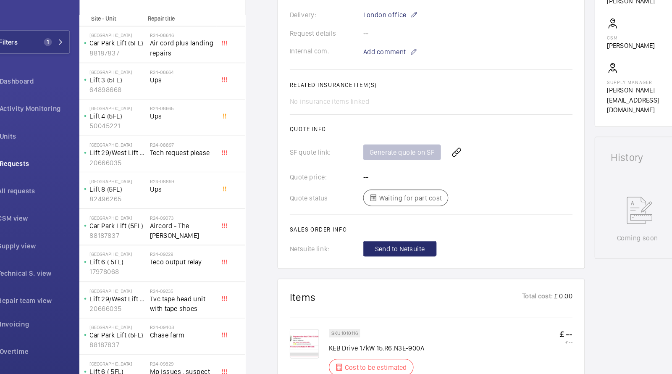
scroll to position [421, 0]
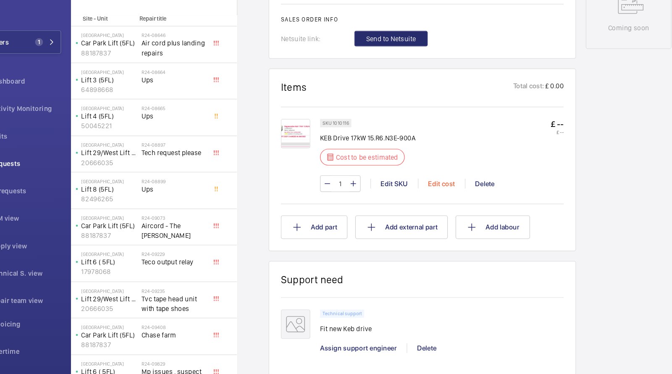
click at [420, 181] on div "Edit cost" at bounding box center [418, 185] width 40 height 8
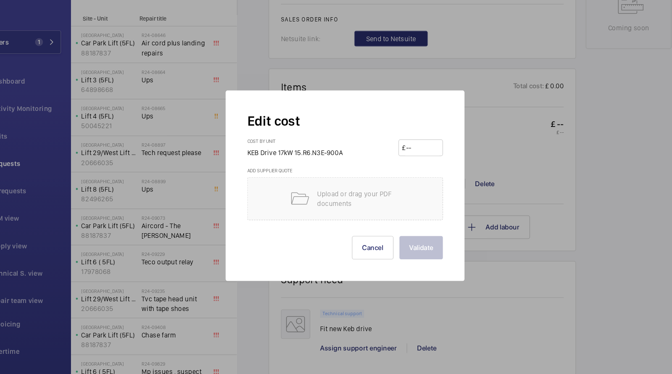
click at [403, 157] on input "number" at bounding box center [401, 154] width 29 height 13
type input "2285"
click at [406, 243] on button "Validate" at bounding box center [400, 240] width 37 height 20
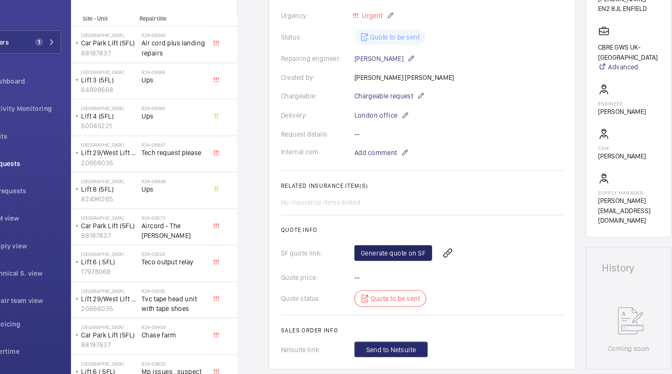
scroll to position [147, 0]
click at [368, 245] on link "Generate quote on SF" at bounding box center [377, 243] width 67 height 13
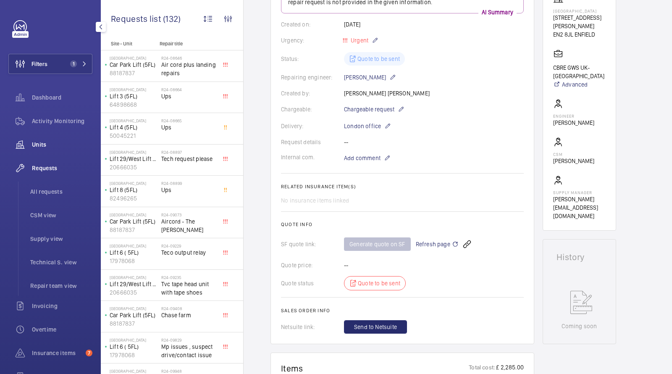
click at [34, 147] on span "Units" at bounding box center [62, 144] width 60 height 8
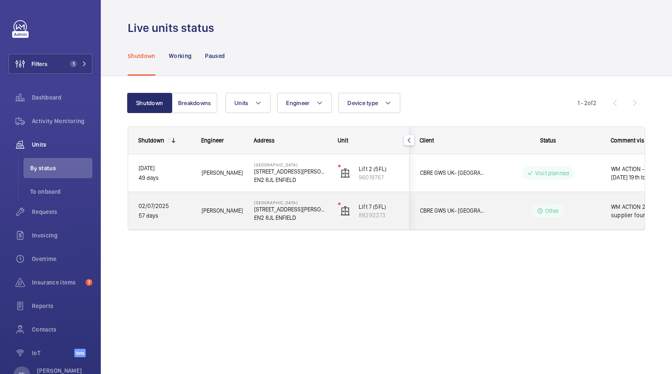
click at [449, 212] on span "CBRE GWS UK- [GEOGRAPHIC_DATA]" at bounding box center [452, 211] width 65 height 10
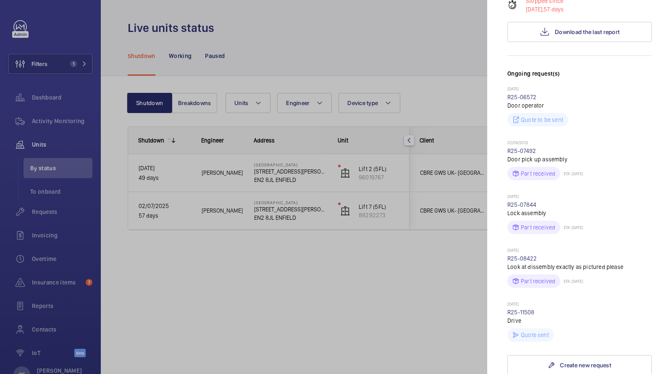
scroll to position [315, 0]
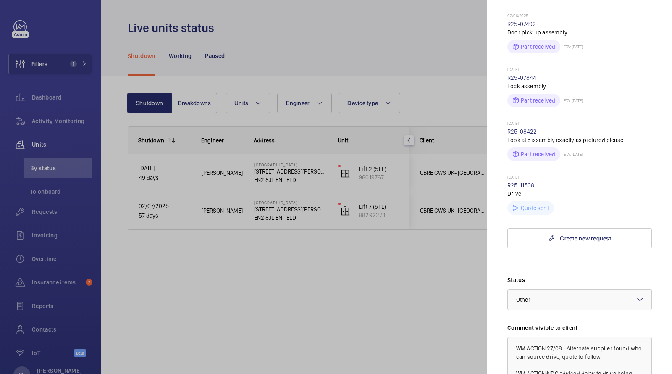
click at [32, 212] on div at bounding box center [336, 187] width 672 height 374
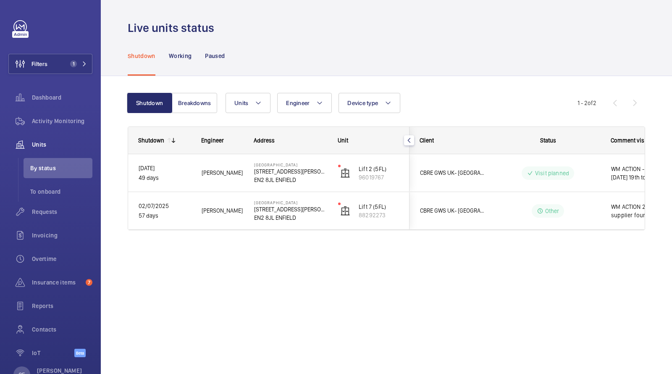
click at [50, 212] on mat-sidenav-container "Filters 1 Dashboard Activity Monitoring Units By status To onboard Requests Inv…" at bounding box center [336, 187] width 672 height 374
click at [46, 210] on span "Requests" at bounding box center [62, 211] width 60 height 8
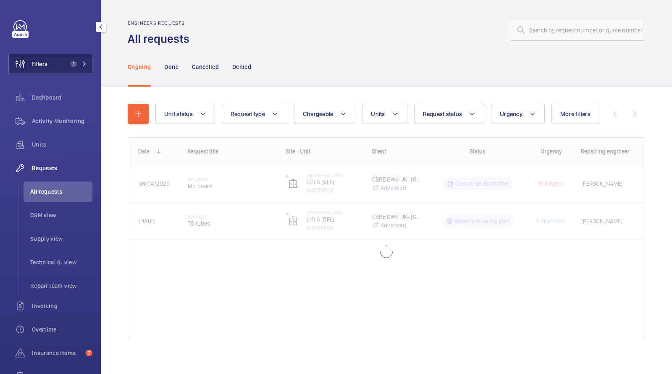
click at [76, 65] on span "1" at bounding box center [73, 63] width 7 height 7
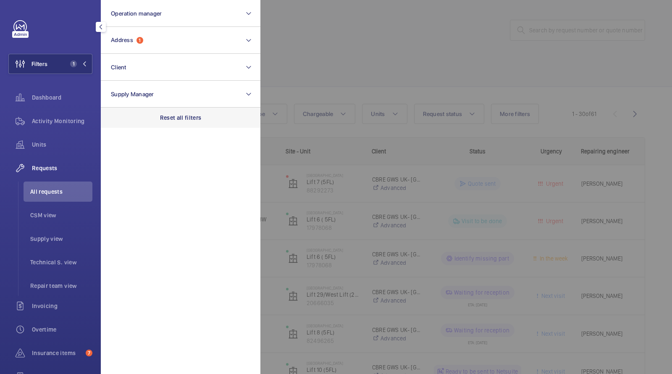
click at [168, 114] on p "Reset all filters" at bounding box center [181, 117] width 42 height 8
click at [305, 65] on div at bounding box center [596, 187] width 672 height 374
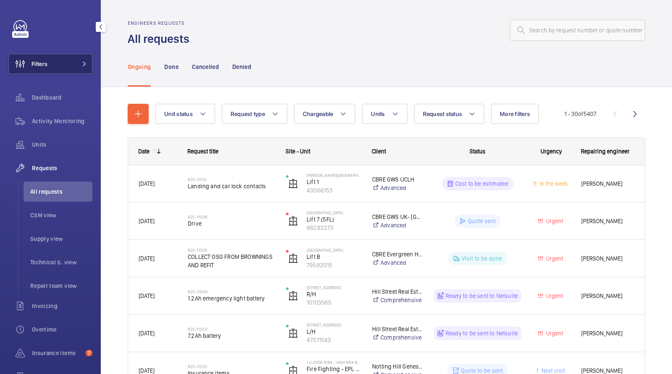
click at [72, 63] on button "Filters" at bounding box center [50, 64] width 84 height 20
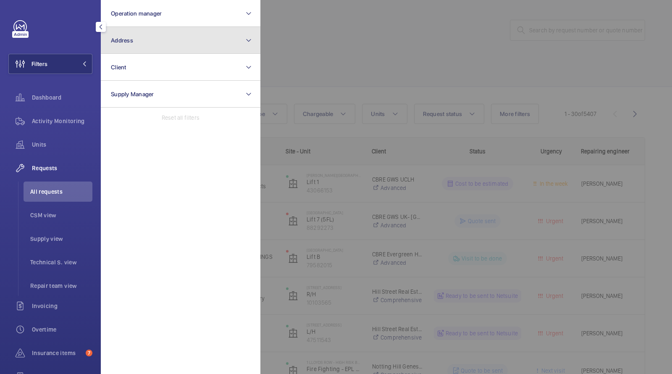
click at [168, 45] on button "Address" at bounding box center [181, 40] width 160 height 27
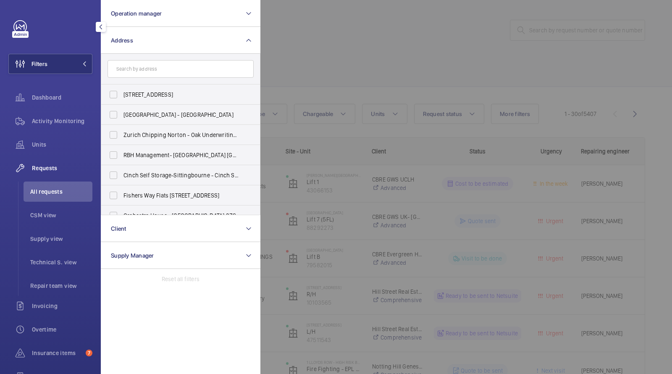
click at [350, 30] on div at bounding box center [596, 187] width 672 height 374
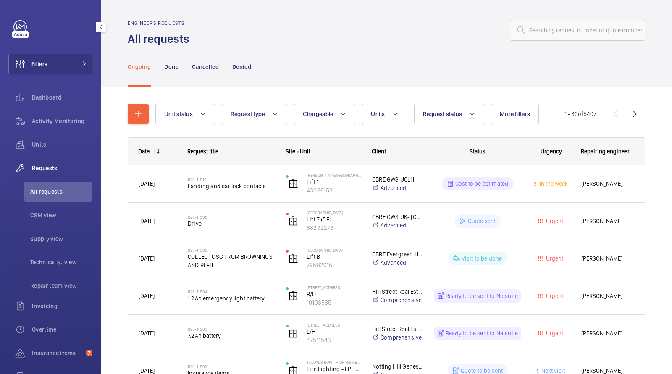
click at [47, 183] on li "All requests" at bounding box center [58, 191] width 69 height 20
click at [42, 190] on span "All requests" at bounding box center [61, 191] width 62 height 8
click at [45, 62] on span "Filters" at bounding box center [39, 64] width 16 height 8
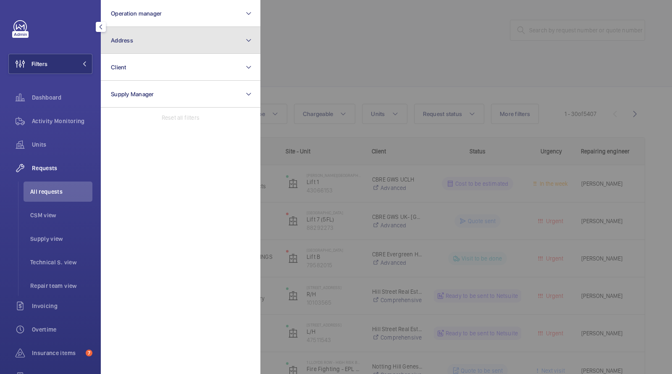
click at [140, 39] on button "Address" at bounding box center [181, 40] width 160 height 27
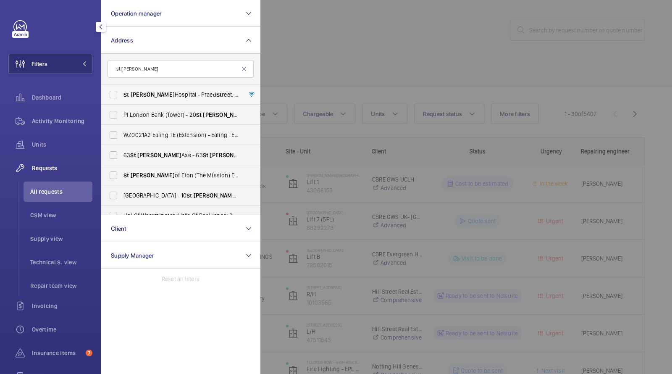
type input "st [PERSON_NAME]"
click at [138, 94] on span "[PERSON_NAME]" at bounding box center [153, 94] width 44 height 7
click at [122, 94] on input "[GEOGRAPHIC_DATA][PERSON_NAME][STREET_ADDRESS]" at bounding box center [113, 94] width 17 height 17
checkbox input "true"
click at [327, 62] on div at bounding box center [596, 187] width 672 height 374
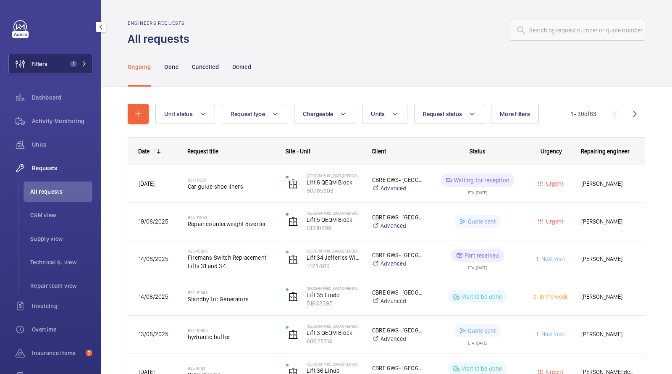
click at [77, 64] on span "1" at bounding box center [77, 63] width 20 height 7
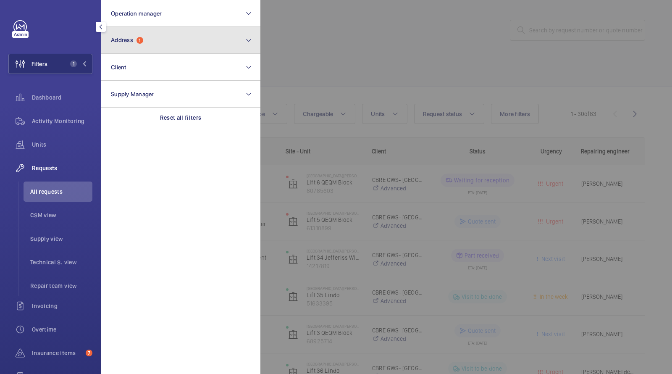
click at [142, 44] on button "Address 1" at bounding box center [181, 40] width 160 height 27
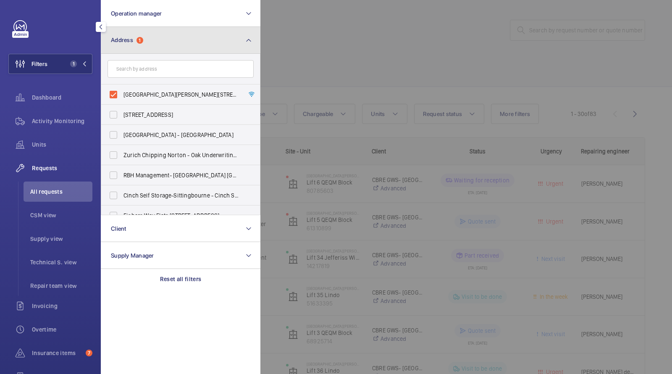
click at [142, 44] on button "Address 1" at bounding box center [181, 40] width 160 height 27
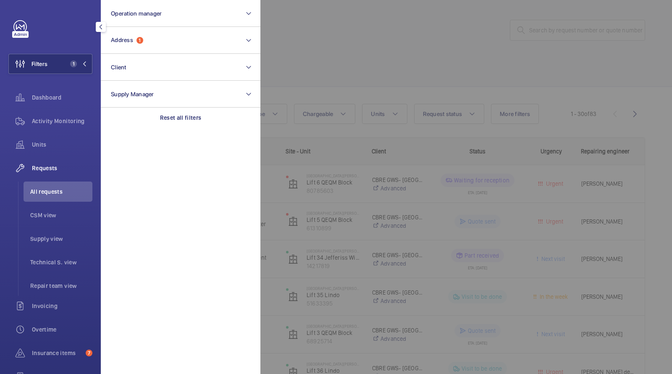
click at [311, 88] on div at bounding box center [596, 187] width 672 height 374
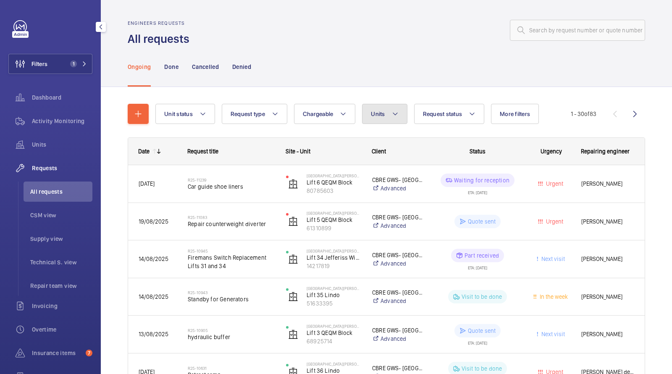
click at [378, 105] on button "Units" at bounding box center [384, 114] width 45 height 20
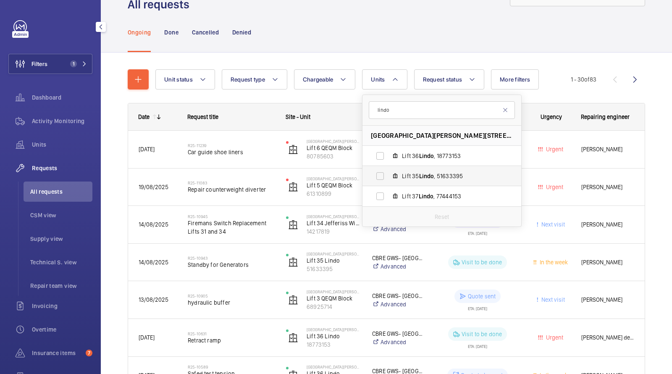
scroll to position [36, 0]
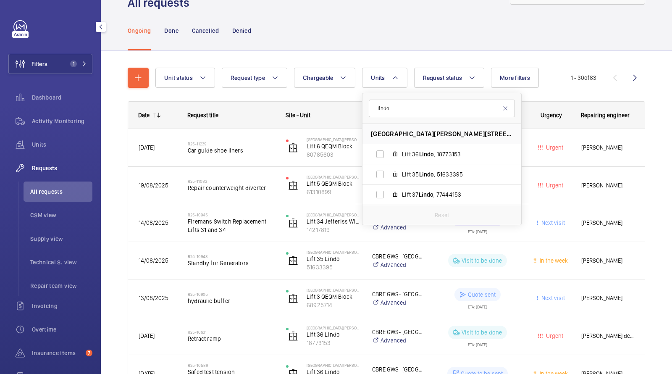
type input "lindo"
click at [353, 33] on div "Ongoing Done Cancelled Denied" at bounding box center [386, 30] width 517 height 40
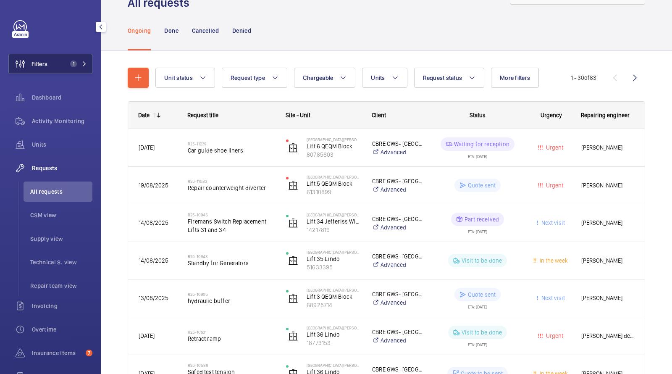
click at [67, 64] on span "1" at bounding box center [72, 63] width 10 height 7
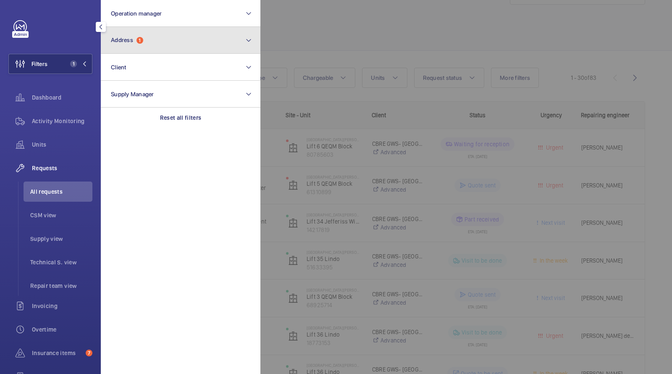
click at [154, 49] on button "Address 1" at bounding box center [181, 40] width 160 height 27
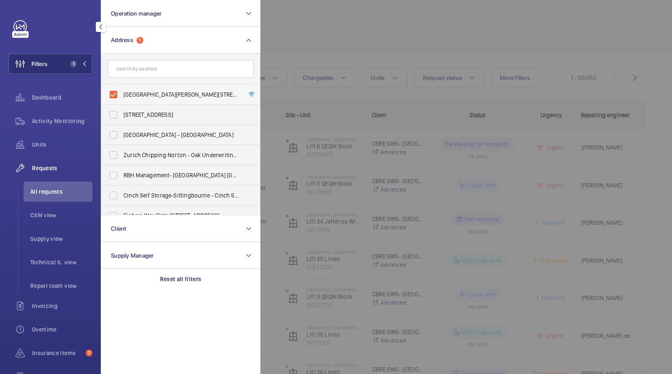
click at [141, 98] on span "[GEOGRAPHIC_DATA][PERSON_NAME][STREET_ADDRESS]" at bounding box center [180, 94] width 115 height 8
click at [122, 98] on input "[GEOGRAPHIC_DATA][PERSON_NAME][STREET_ADDRESS]" at bounding box center [113, 94] width 17 height 17
checkbox input "false"
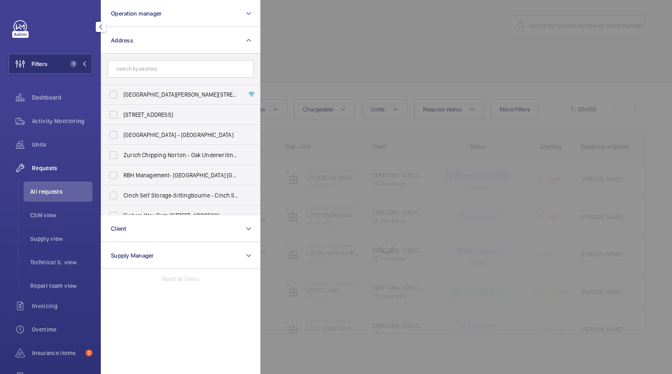
scroll to position [5, 0]
click at [382, 29] on div at bounding box center [596, 187] width 672 height 374
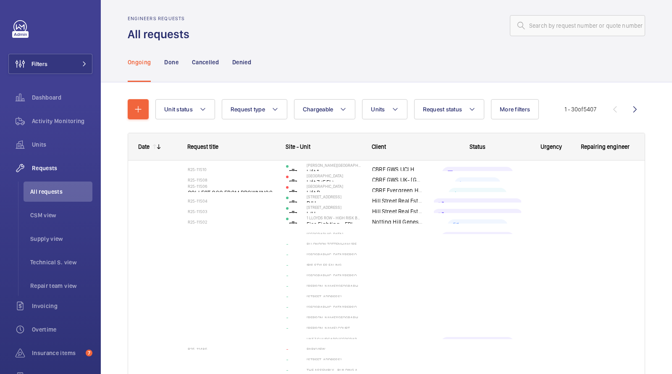
scroll to position [36, 0]
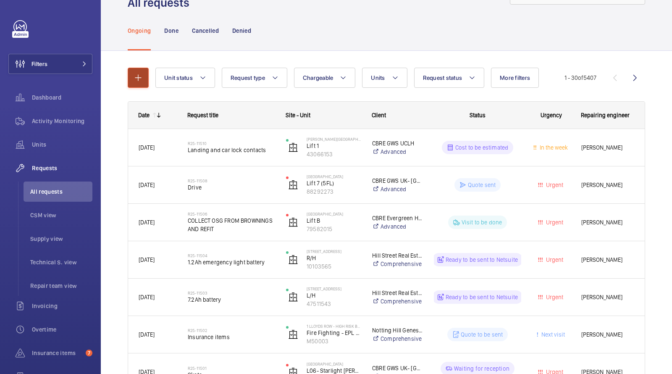
click at [144, 77] on button "button" at bounding box center [138, 78] width 21 height 20
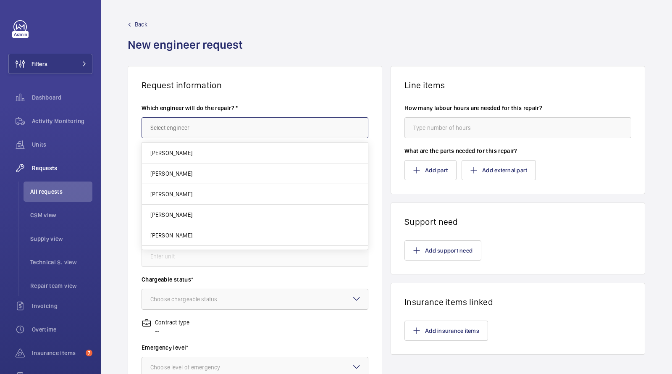
click at [175, 127] on input "text" at bounding box center [254, 127] width 227 height 21
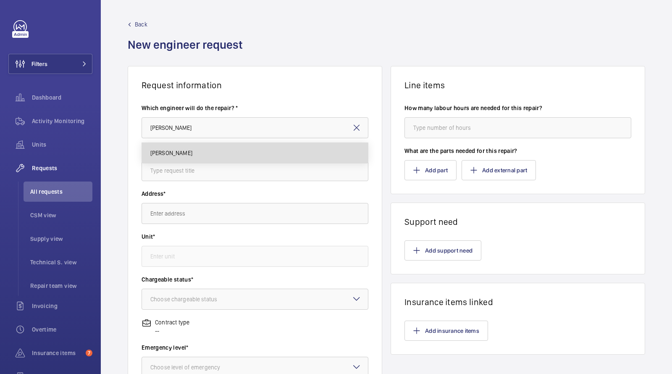
click at [201, 152] on mat-option "[PERSON_NAME]" at bounding box center [255, 153] width 226 height 20
type input "[PERSON_NAME]"
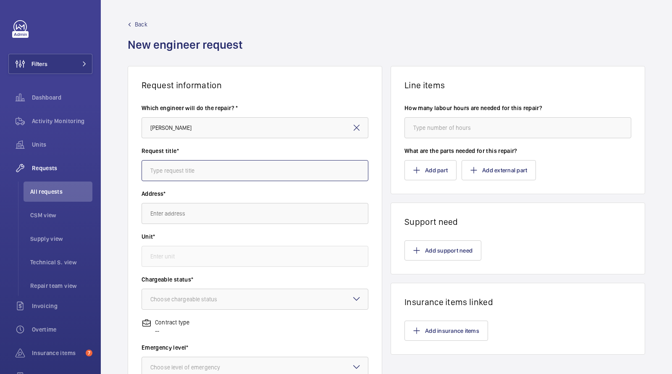
click at [185, 166] on input "text" at bounding box center [254, 170] width 227 height 21
type input "A"
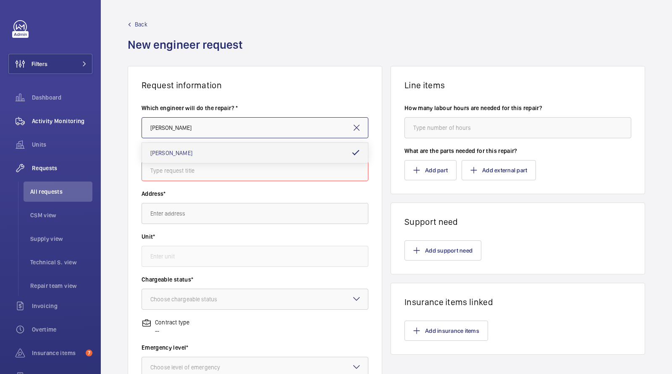
drag, startPoint x: 194, startPoint y: 124, endPoint x: 80, endPoint y: 114, distance: 114.6
click at [84, 115] on mat-sidenav-content "Filters Dashboard Activity Monitoring Units Requests All requests CSM view Supp…" at bounding box center [336, 187] width 672 height 374
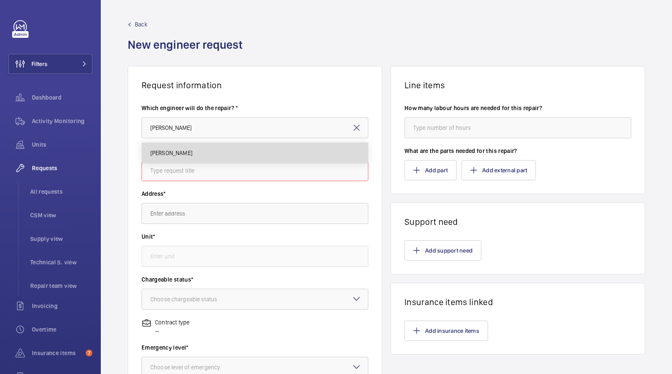
click at [191, 152] on mat-option "[PERSON_NAME]" at bounding box center [255, 153] width 226 height 20
type input "[PERSON_NAME]"
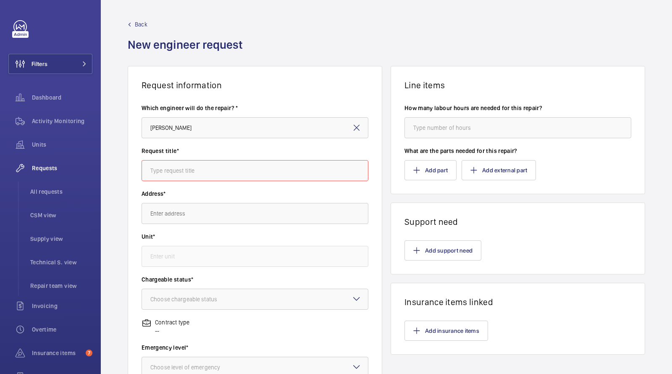
click at [181, 165] on input "text" at bounding box center [254, 170] width 227 height 21
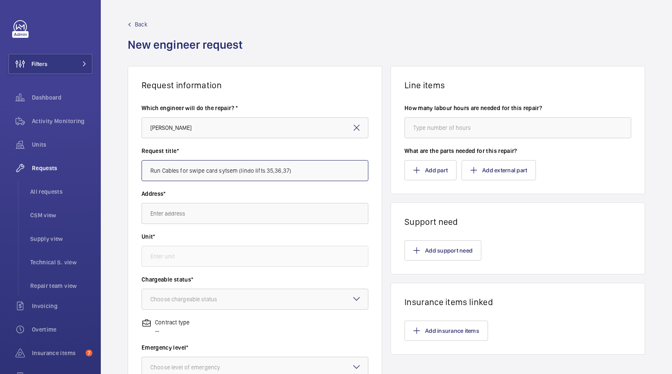
click at [315, 176] on input "Run Cables for swipe card sytsem (lindo lifts 35,36,37)" at bounding box center [254, 170] width 227 height 21
type input "Run Cables for swipe card sytsem (lindo lifts 35,36,37)"
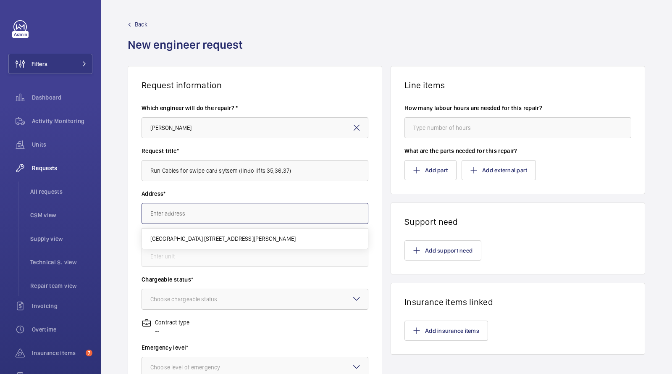
click at [201, 207] on input "text" at bounding box center [254, 213] width 227 height 21
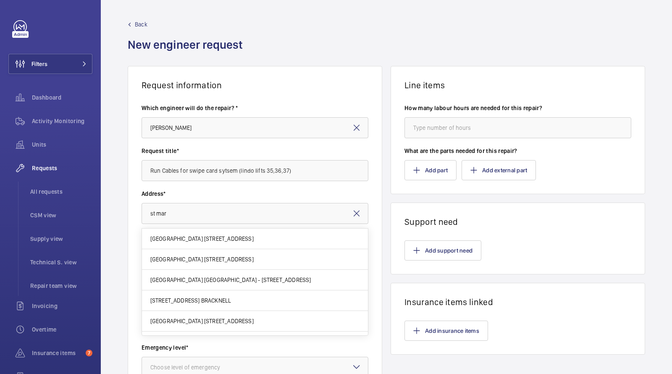
click at [190, 236] on span "[GEOGRAPHIC_DATA] [STREET_ADDRESS]" at bounding box center [201, 238] width 103 height 8
type input "[GEOGRAPHIC_DATA] [STREET_ADDRESS]"
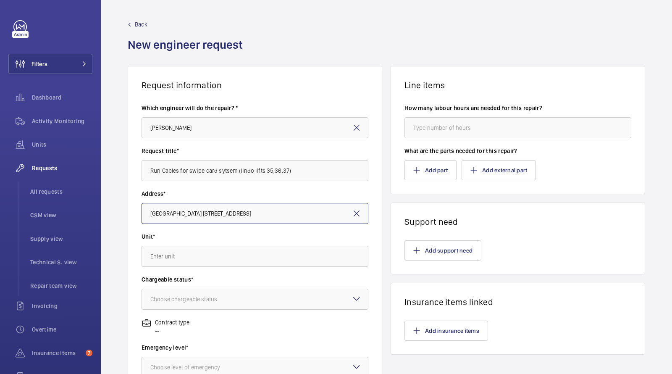
click at [201, 214] on input "[GEOGRAPHIC_DATA] [STREET_ADDRESS]" at bounding box center [254, 213] width 227 height 21
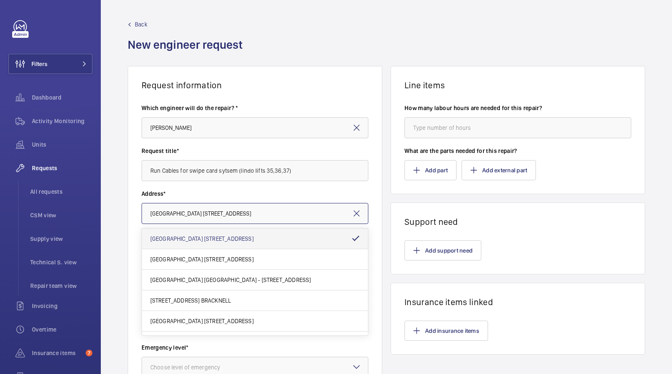
click at [201, 214] on input "[GEOGRAPHIC_DATA] [STREET_ADDRESS]" at bounding box center [254, 213] width 227 height 21
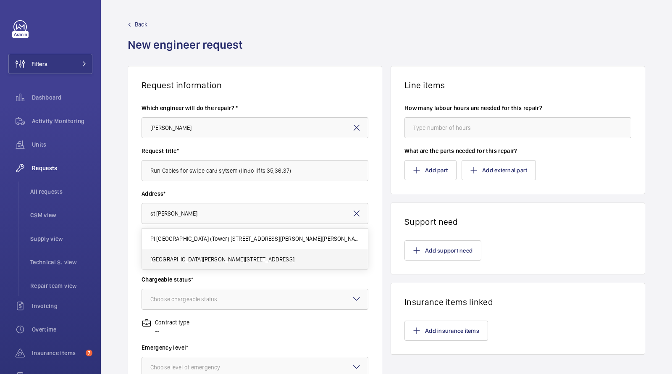
click at [201, 257] on span "[GEOGRAPHIC_DATA][PERSON_NAME][STREET_ADDRESS]" at bounding box center [222, 259] width 144 height 8
type input "[GEOGRAPHIC_DATA][PERSON_NAME][STREET_ADDRESS]"
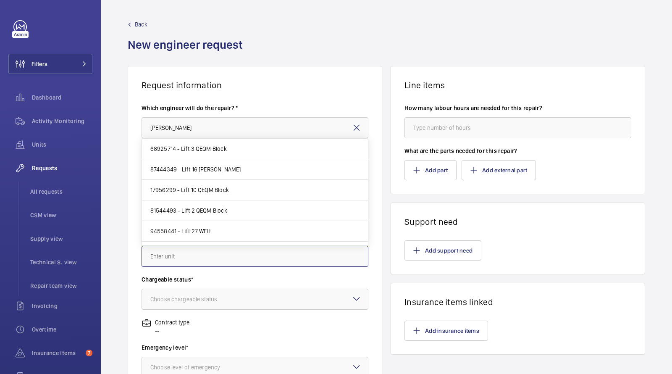
click at [189, 259] on input "text" at bounding box center [254, 256] width 227 height 21
type input "l"
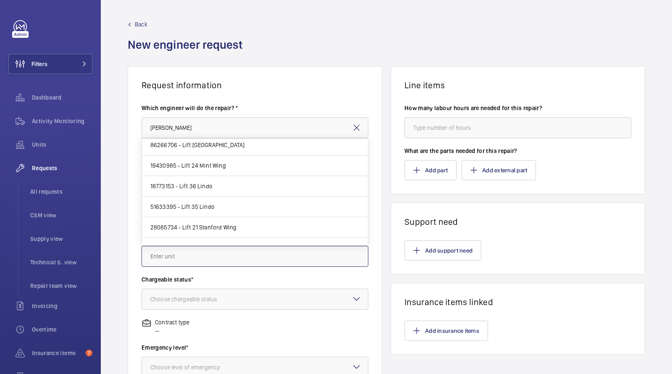
scroll to position [534, 0]
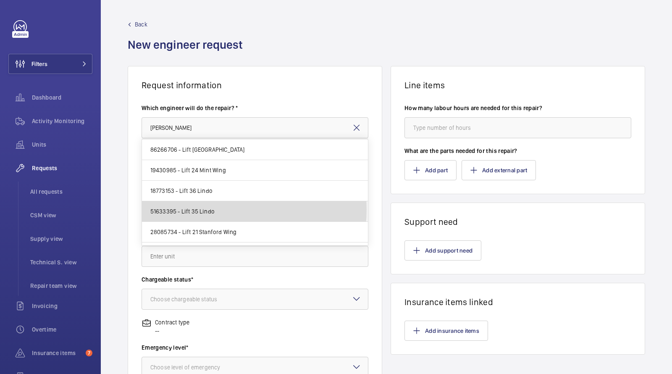
click at [199, 207] on span "51633395 - Lift 35 Lindo" at bounding box center [182, 211] width 64 height 8
type input "51633395 - Lift 35 Lindo"
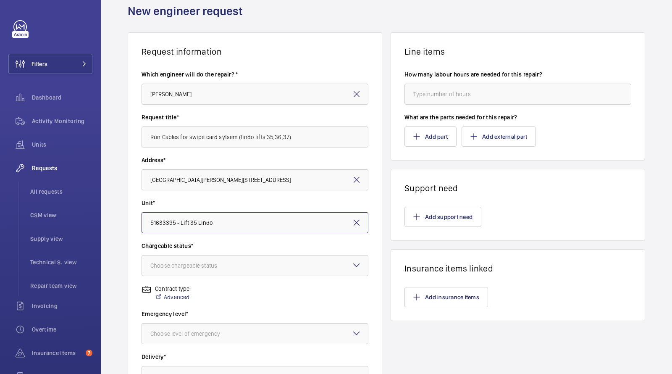
scroll to position [36, 0]
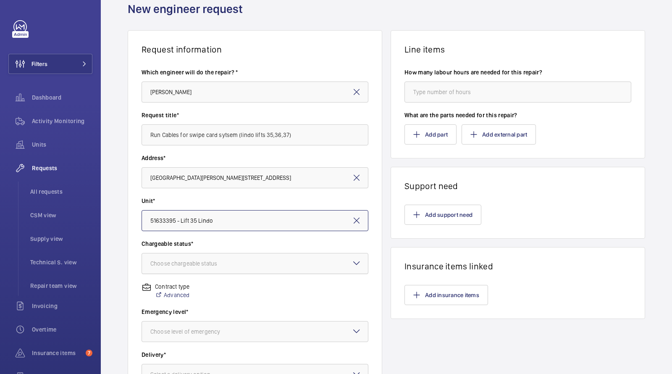
click at [207, 262] on div "Choose chargeable status" at bounding box center [194, 263] width 88 height 8
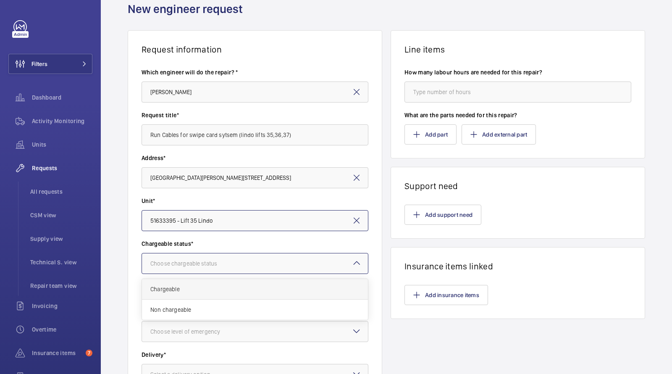
click at [168, 290] on span "Chargeable" at bounding box center [254, 289] width 209 height 8
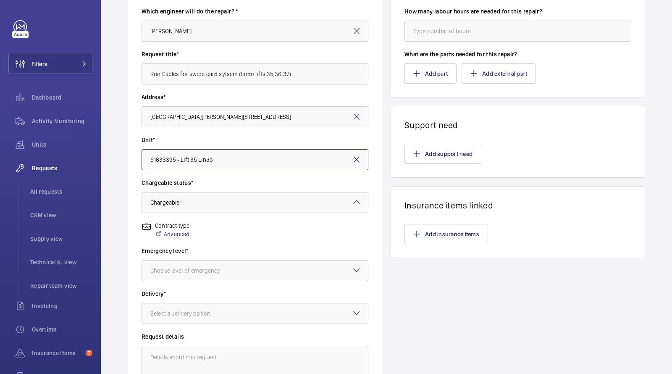
scroll to position [99, 0]
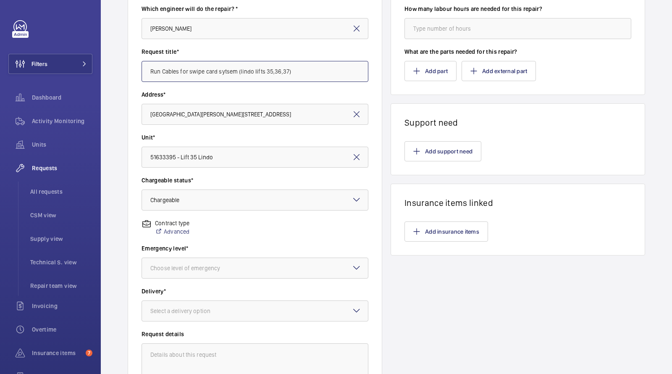
drag, startPoint x: 293, startPoint y: 74, endPoint x: 191, endPoint y: 71, distance: 102.1
click at [192, 71] on input "Run Cables for swipe card sytsem (lindo lifts 35,36,37)" at bounding box center [254, 71] width 227 height 21
click at [312, 91] on label "Address*" at bounding box center [254, 94] width 227 height 8
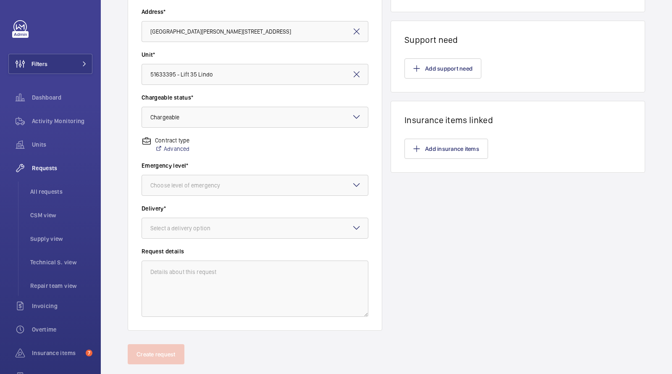
scroll to position [183, 0]
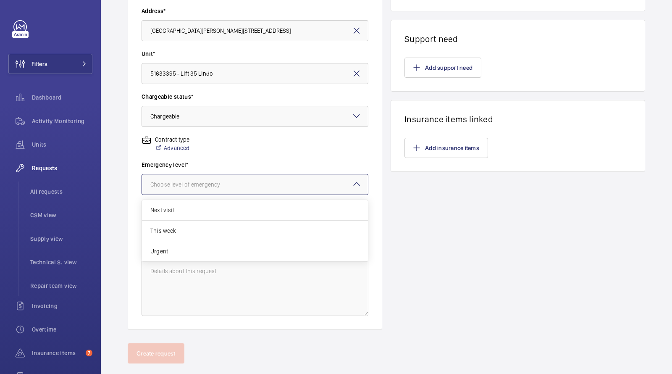
click at [187, 185] on div "Choose level of emergency" at bounding box center [195, 184] width 91 height 8
click at [178, 212] on span "Next visit" at bounding box center [254, 210] width 209 height 8
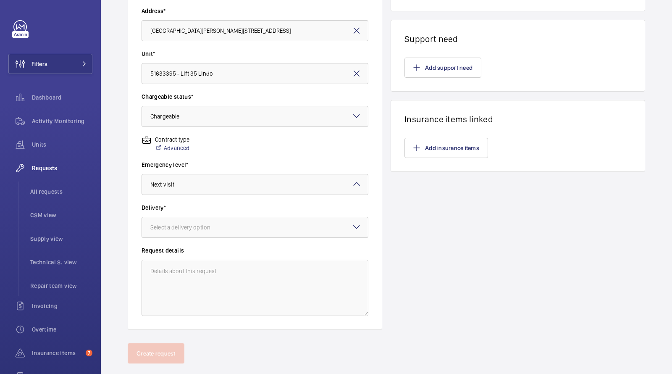
click at [185, 229] on div "Select a delivery option" at bounding box center [190, 227] width 81 height 8
click at [189, 295] on span "London office" at bounding box center [254, 294] width 209 height 8
click at [191, 228] on div "× London office" at bounding box center [179, 227] width 58 height 8
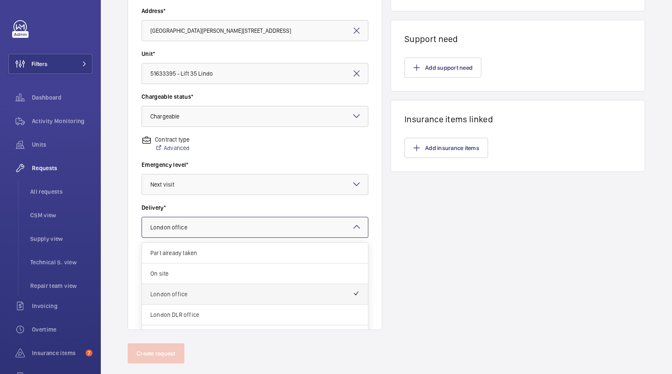
click at [179, 293] on span "London office" at bounding box center [251, 294] width 202 height 8
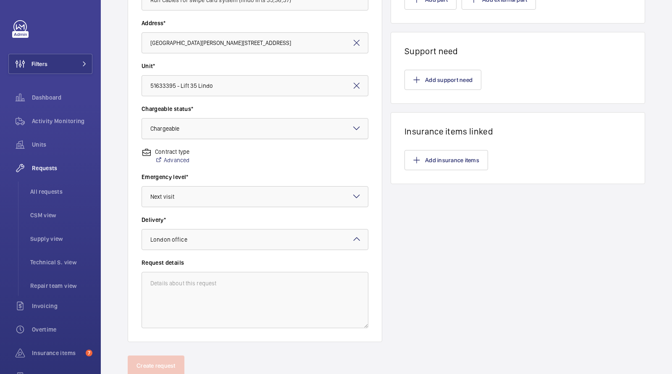
scroll to position [173, 0]
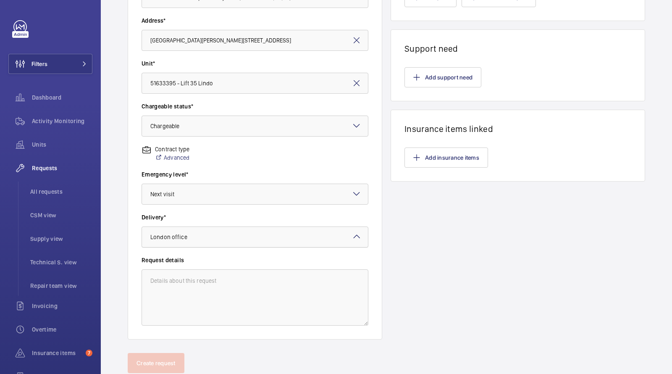
click at [232, 245] on div at bounding box center [255, 237] width 226 height 20
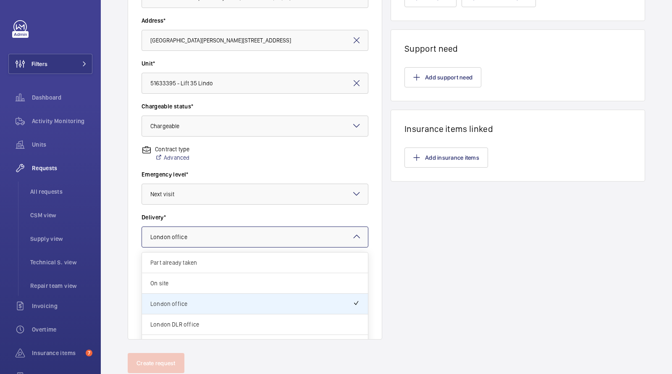
click at [469, 212] on div "Line items How many labour hours are needed for this repair? What are the parts…" at bounding box center [517, 116] width 254 height 446
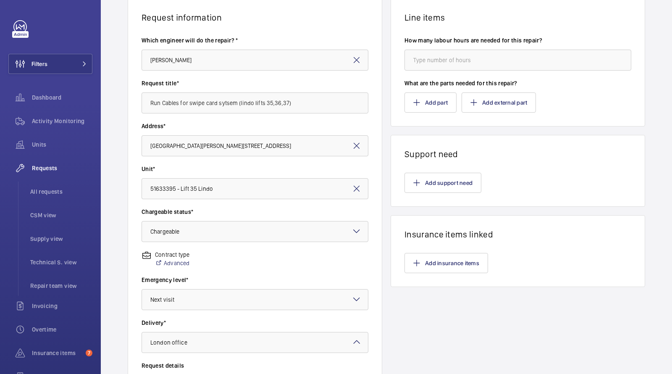
scroll to position [64, 0]
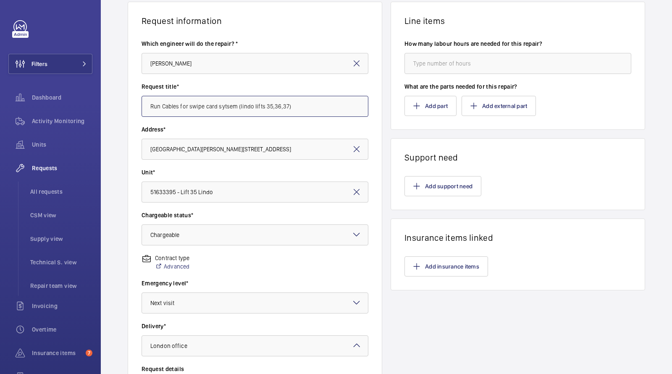
drag, startPoint x: 312, startPoint y: 107, endPoint x: 237, endPoint y: 107, distance: 75.1
click at [237, 107] on input "Run Cables for swipe card sytsem (lindo lifts 35,36,37)" at bounding box center [254, 106] width 227 height 21
click at [282, 109] on input "Run Cables for swipe card sytsem (lindo lifts 35,36,37)" at bounding box center [254, 106] width 227 height 21
drag, startPoint x: 306, startPoint y: 107, endPoint x: 235, endPoint y: 107, distance: 71.4
click at [235, 107] on input "Run Cables for swipe card sytsem (lindo lifts 35,36,37)" at bounding box center [254, 106] width 227 height 21
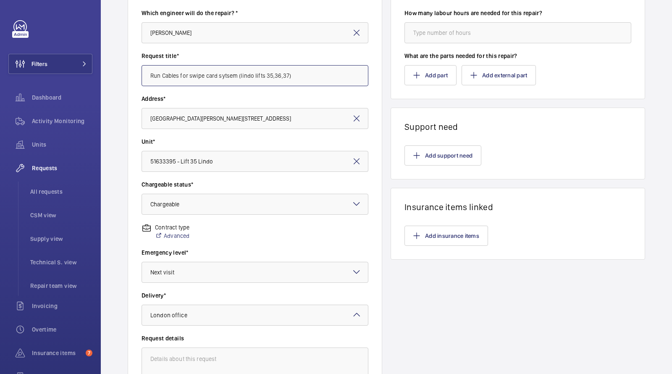
scroll to position [55, 0]
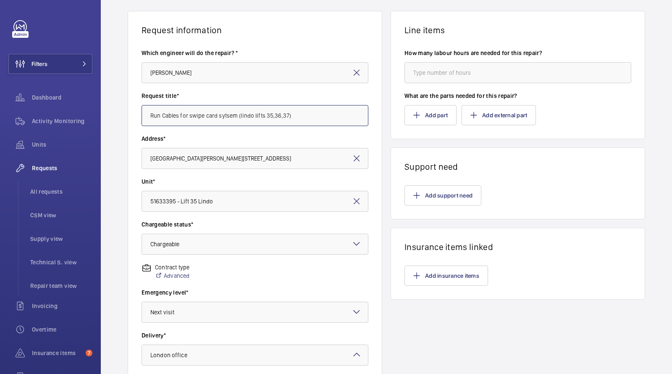
click at [295, 120] on input "Run Cables for swipe card sytsem (lindo lifts 35,36,37)" at bounding box center [254, 115] width 227 height 21
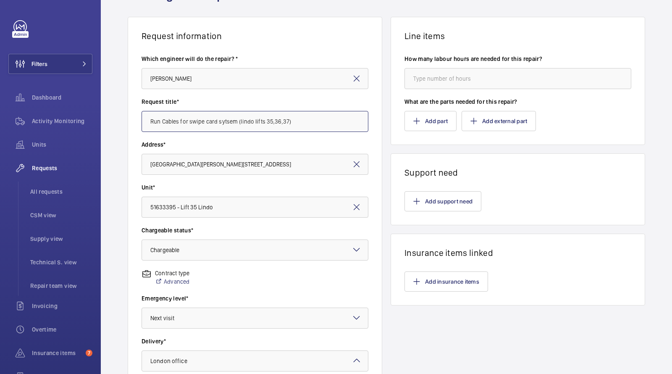
scroll to position [0, 0]
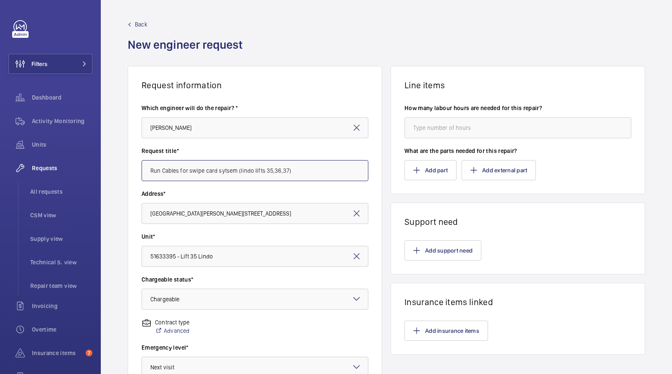
drag, startPoint x: 147, startPoint y: 173, endPoint x: 308, endPoint y: 174, distance: 161.2
click at [308, 174] on input "Run Cables for swipe card sytsem (lindo lifts 35,36,37)" at bounding box center [254, 170] width 227 height 21
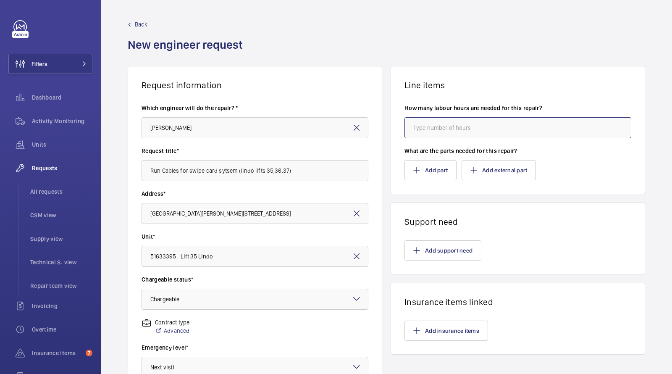
click at [442, 125] on input "number" at bounding box center [517, 127] width 227 height 21
type input "1"
click at [503, 68] on wm-front-card-header "Line items" at bounding box center [518, 78] width 254 height 24
click at [433, 127] on input "1" at bounding box center [517, 127] width 227 height 21
click at [455, 71] on wm-front-card-header "Line items" at bounding box center [518, 78] width 254 height 24
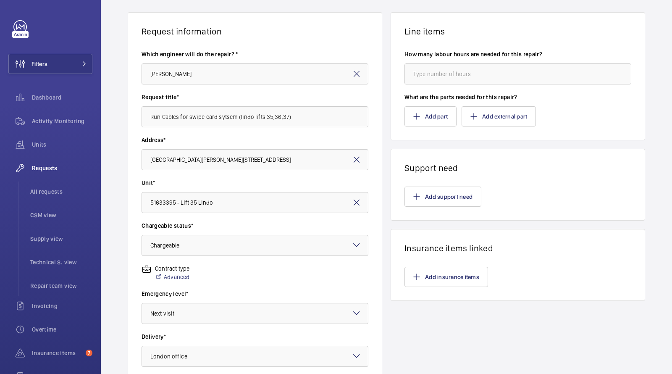
scroll to position [53, 0]
drag, startPoint x: 306, startPoint y: 118, endPoint x: 46, endPoint y: 107, distance: 260.5
click at [45, 107] on mat-sidenav-content "Filters Dashboard Activity Monitoring Units Requests All requests CSM view Supp…" at bounding box center [336, 187] width 672 height 374
click at [432, 191] on button "Add support need" at bounding box center [442, 197] width 77 height 20
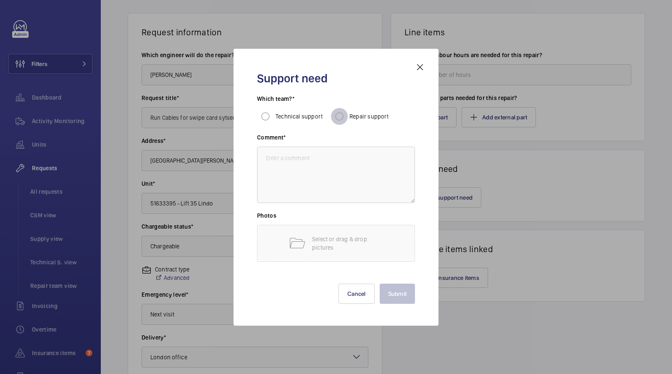
click at [342, 119] on input "Repair support" at bounding box center [339, 116] width 17 height 17
radio input "true"
click at [318, 168] on textarea at bounding box center [336, 175] width 158 height 56
paste textarea "Run Cables for swipe card sytsem (lindo lifts 35,36,37)"
type textarea "Run Cables for swipe card sytsem (lindo lifts 35,36,37)"
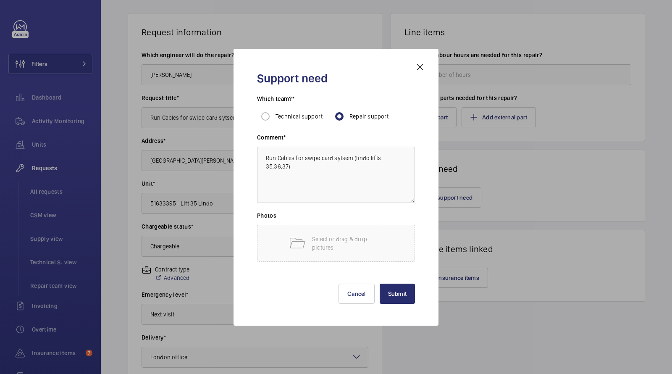
click at [420, 67] on mat-icon at bounding box center [420, 67] width 10 height 10
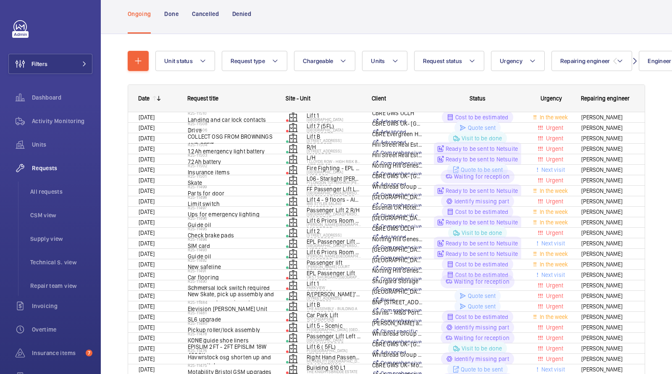
scroll to position [53, 0]
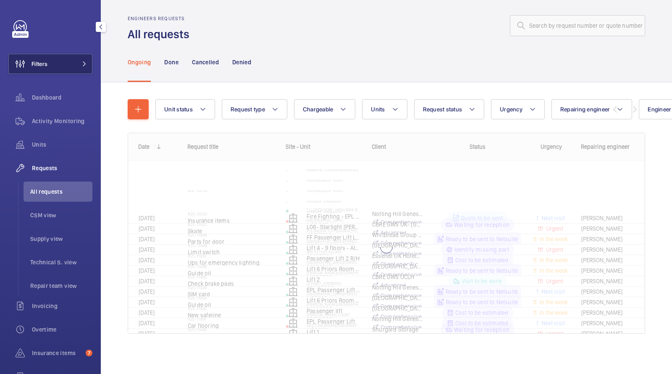
click at [56, 58] on button "Filters" at bounding box center [50, 64] width 84 height 20
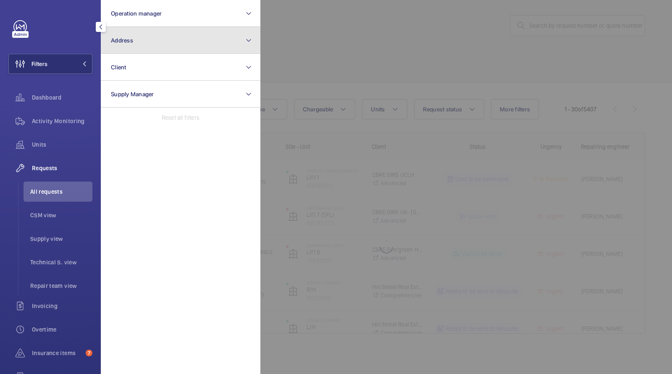
click at [130, 45] on button "Address" at bounding box center [181, 40] width 160 height 27
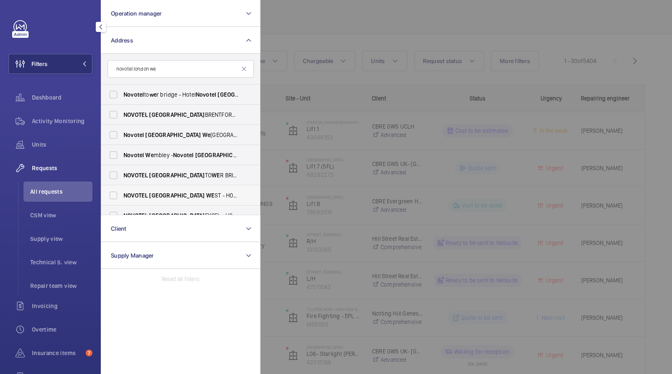
type input "novotel london we"
click at [178, 191] on span "[GEOGRAPHIC_DATA][STREET_ADDRESS][GEOGRAPHIC_DATA]" at bounding box center [180, 195] width 115 height 8
click at [122, 191] on input "[GEOGRAPHIC_DATA][STREET_ADDRESS][GEOGRAPHIC_DATA]" at bounding box center [113, 195] width 17 height 17
checkbox input "true"
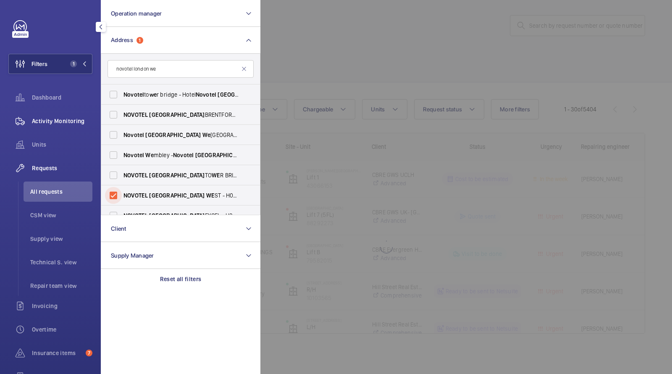
scroll to position [5, 0]
click at [44, 147] on span "Units" at bounding box center [62, 144] width 60 height 8
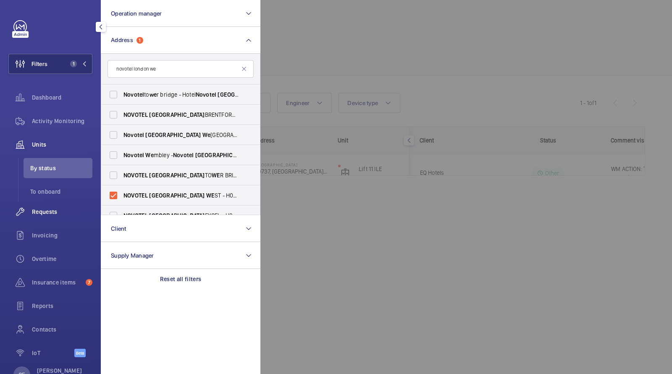
click at [34, 207] on span "Requests" at bounding box center [62, 211] width 60 height 8
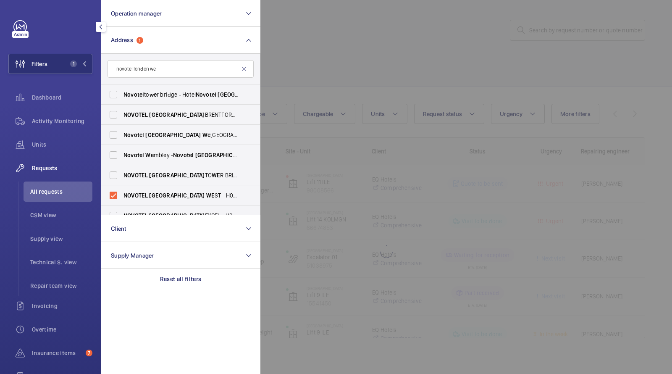
click at [312, 67] on div at bounding box center [596, 187] width 672 height 374
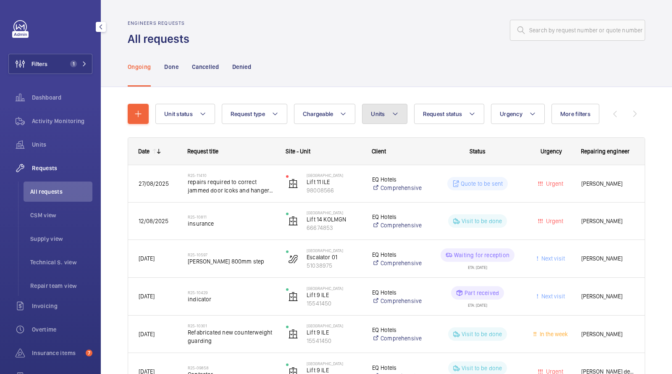
click at [374, 105] on button "Units" at bounding box center [384, 114] width 45 height 20
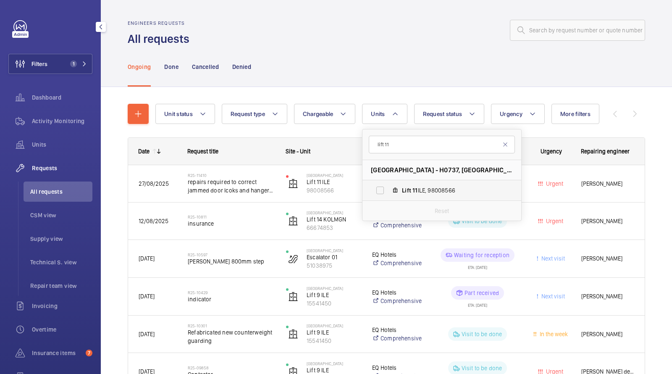
type input "lift 11"
click at [432, 192] on span "Lift 11 ILE, 98008566" at bounding box center [450, 190] width 97 height 8
click at [388, 192] on input "Lift 11 ILE, 98008566" at bounding box center [380, 190] width 17 height 17
checkbox input "true"
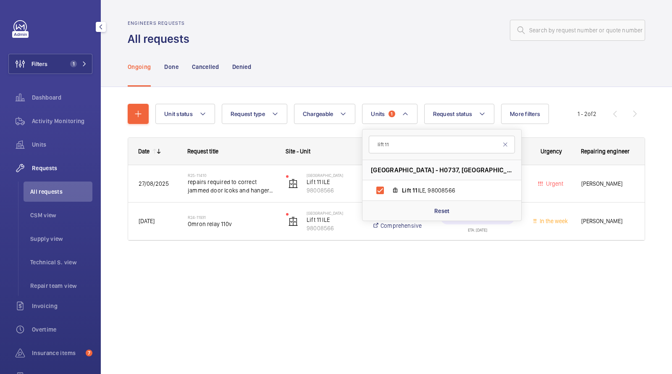
click at [385, 39] on div at bounding box center [419, 30] width 450 height 20
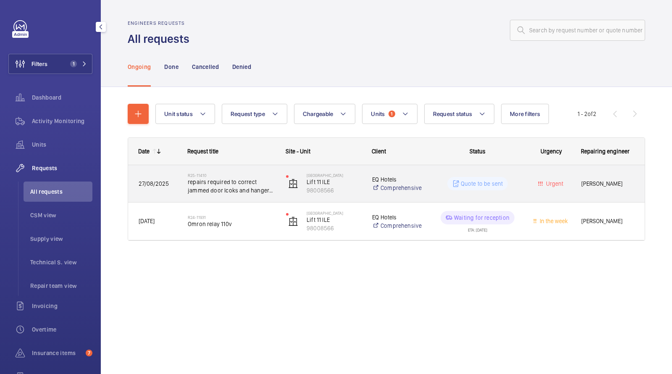
click at [165, 169] on div "27/08/2025" at bounding box center [152, 183] width 49 height 37
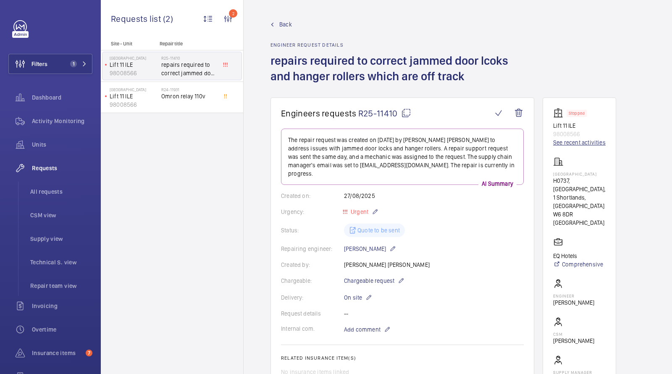
click at [588, 145] on link "See recent activities" at bounding box center [579, 142] width 52 height 8
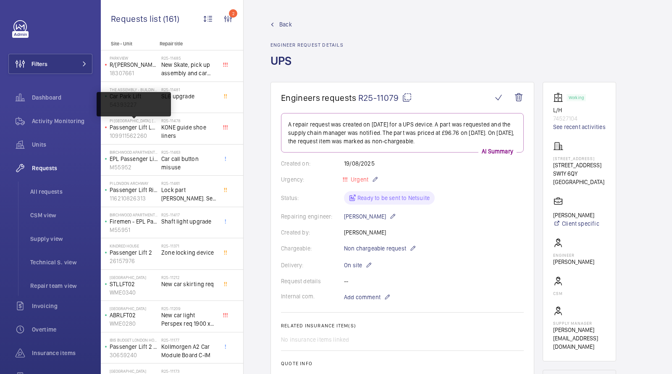
scroll to position [106, 0]
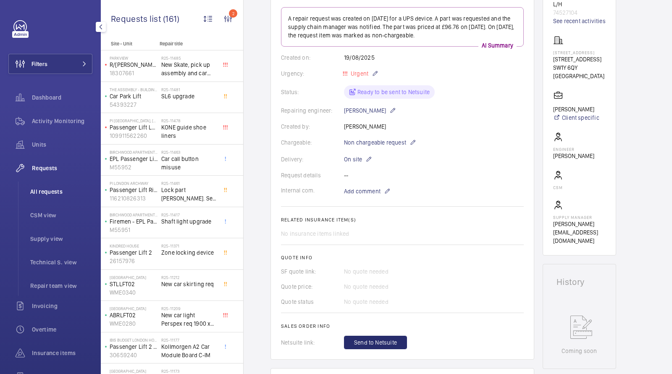
click at [47, 185] on li "All requests" at bounding box center [58, 191] width 69 height 20
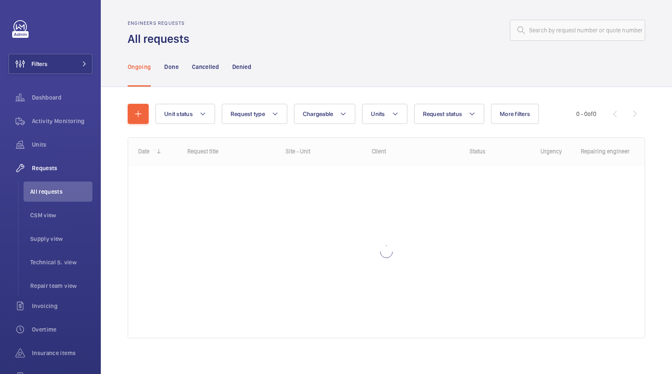
scroll to position [5, 0]
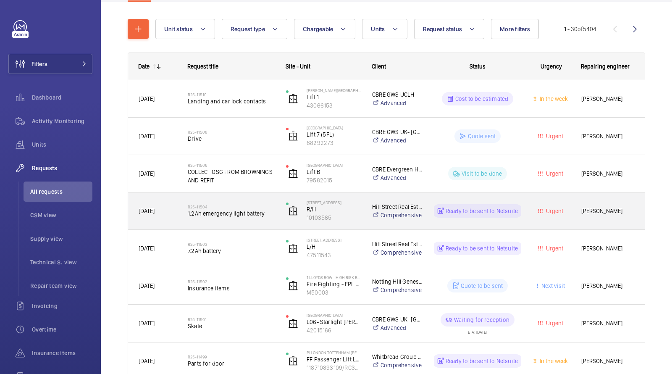
scroll to position [112, 0]
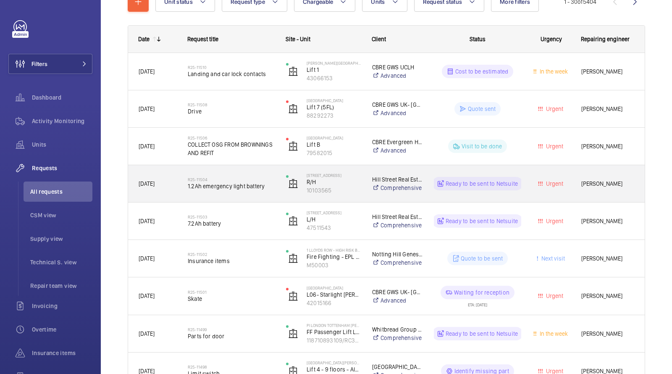
click at [195, 188] on span "1.2Ah emergency light battery" at bounding box center [231, 186] width 87 height 8
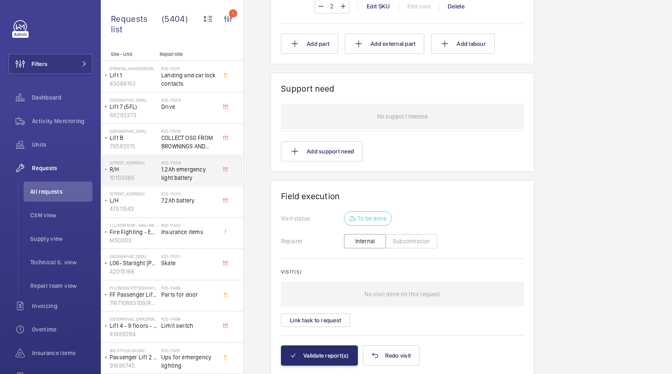
scroll to position [557, 0]
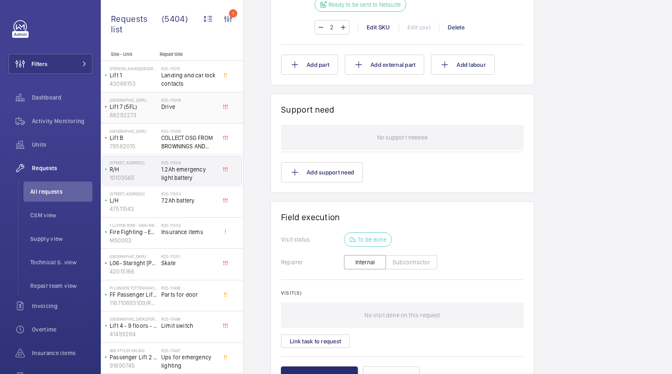
click at [178, 107] on span "Drive" at bounding box center [188, 106] width 55 height 8
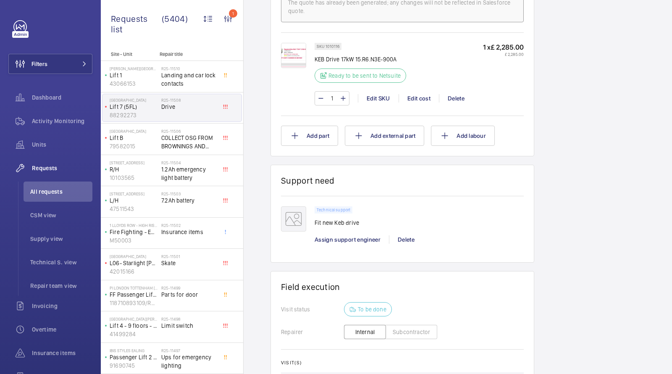
scroll to position [547, 0]
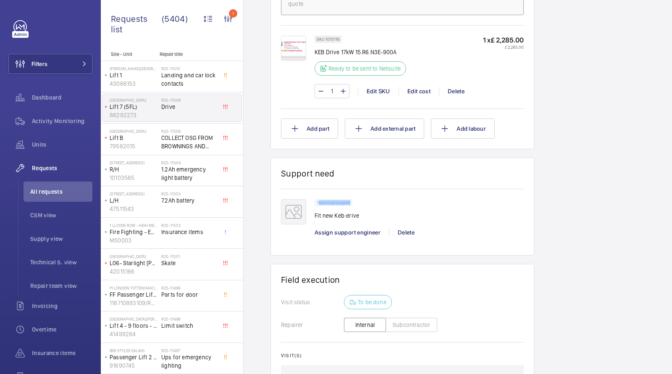
drag, startPoint x: 318, startPoint y: 199, endPoint x: 359, endPoint y: 199, distance: 41.1
click at [359, 199] on div "Technical support Fit new Keb drive" at bounding box center [418, 212] width 209 height 26
click at [343, 231] on span "Assign support engineer" at bounding box center [347, 232] width 66 height 7
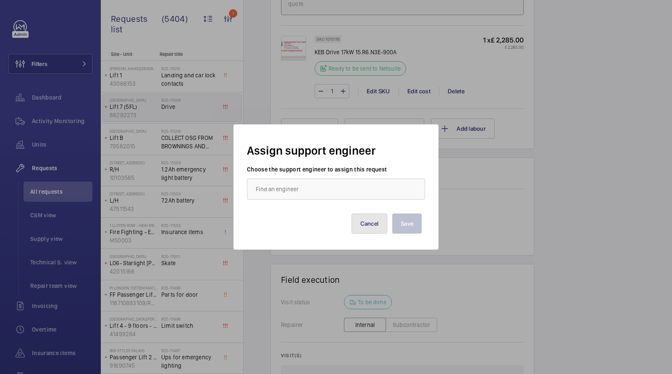
click at [361, 228] on button "Cancel" at bounding box center [369, 223] width 36 height 20
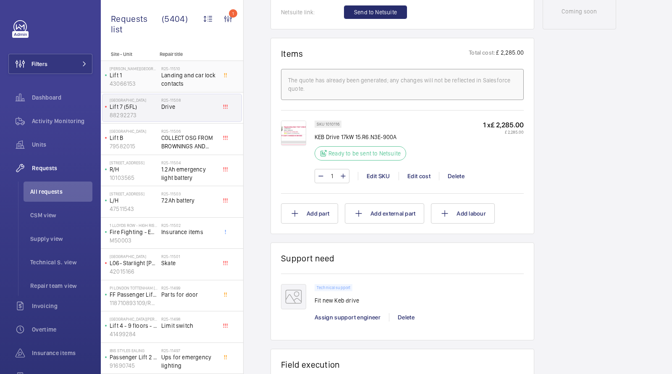
scroll to position [445, 0]
